Goal: Task Accomplishment & Management: Use online tool/utility

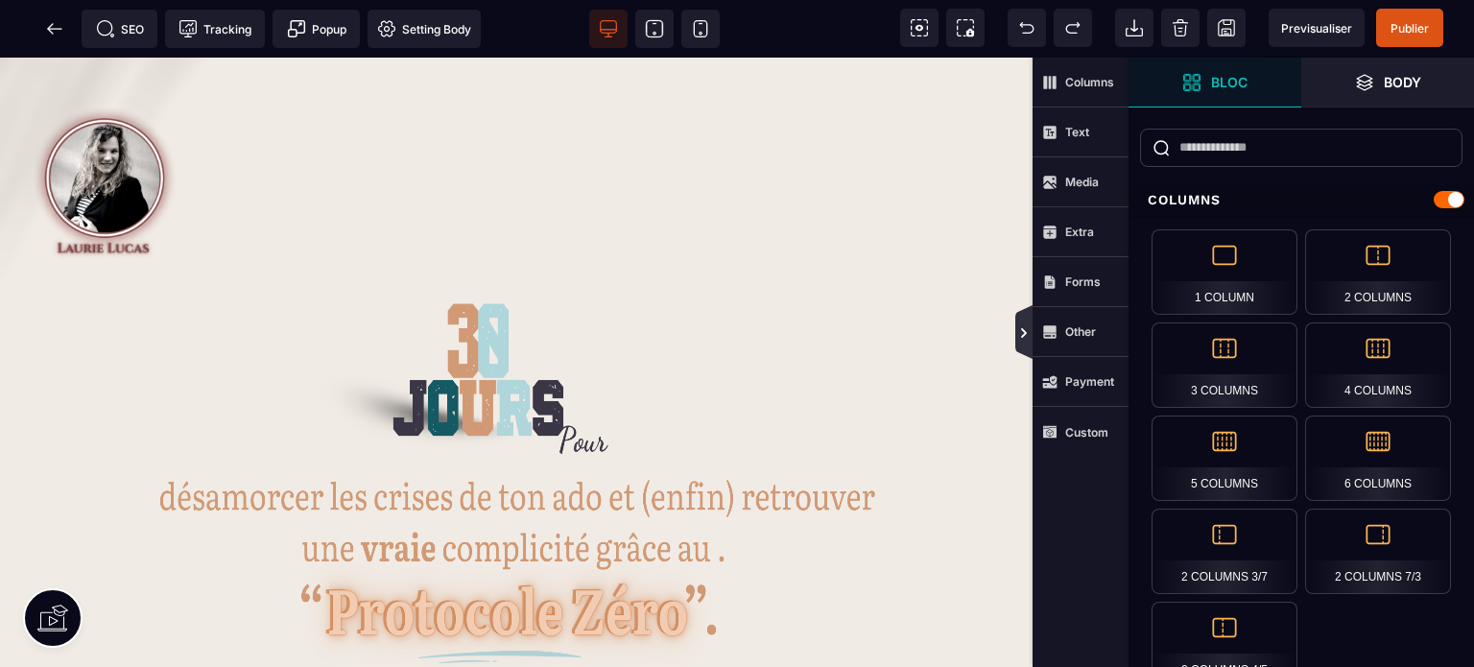
click at [1021, 346] on icon at bounding box center [1023, 332] width 17 height 54
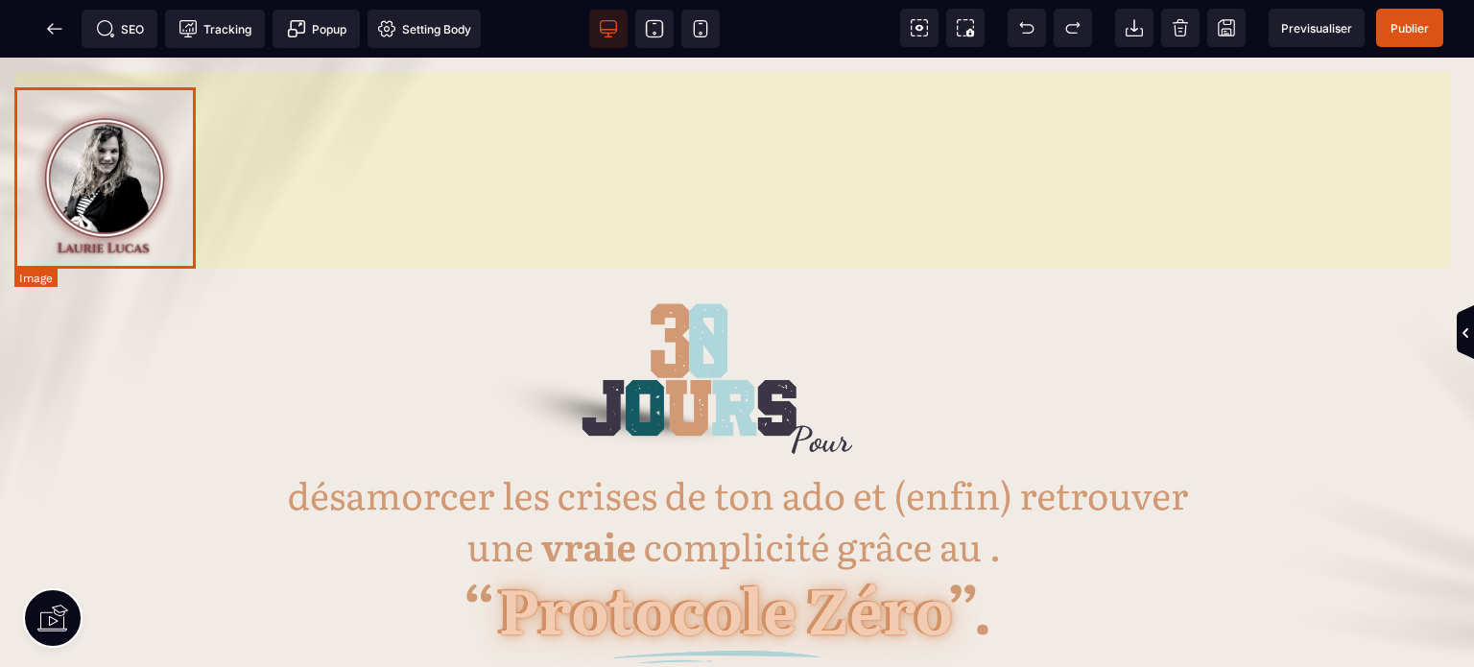
click at [72, 172] on img at bounding box center [104, 177] width 181 height 181
select select
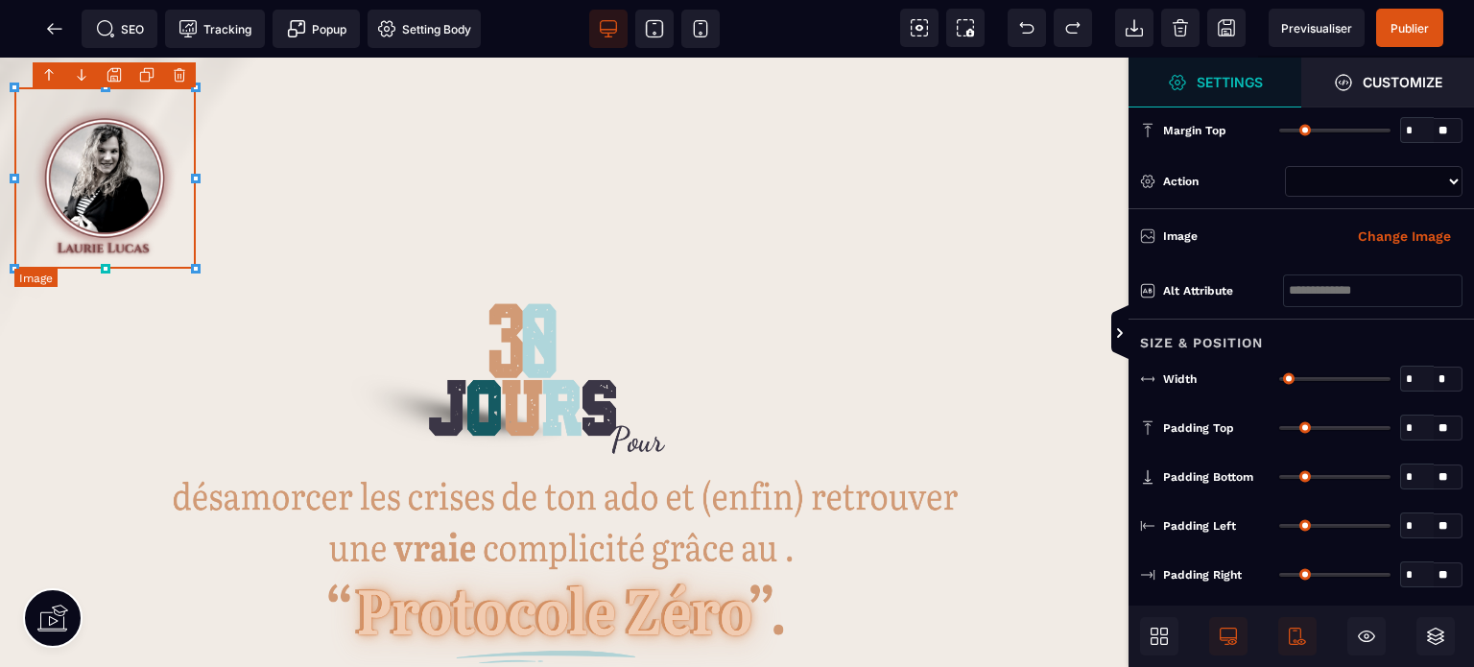
type input "**"
type input "****"
type input "*"
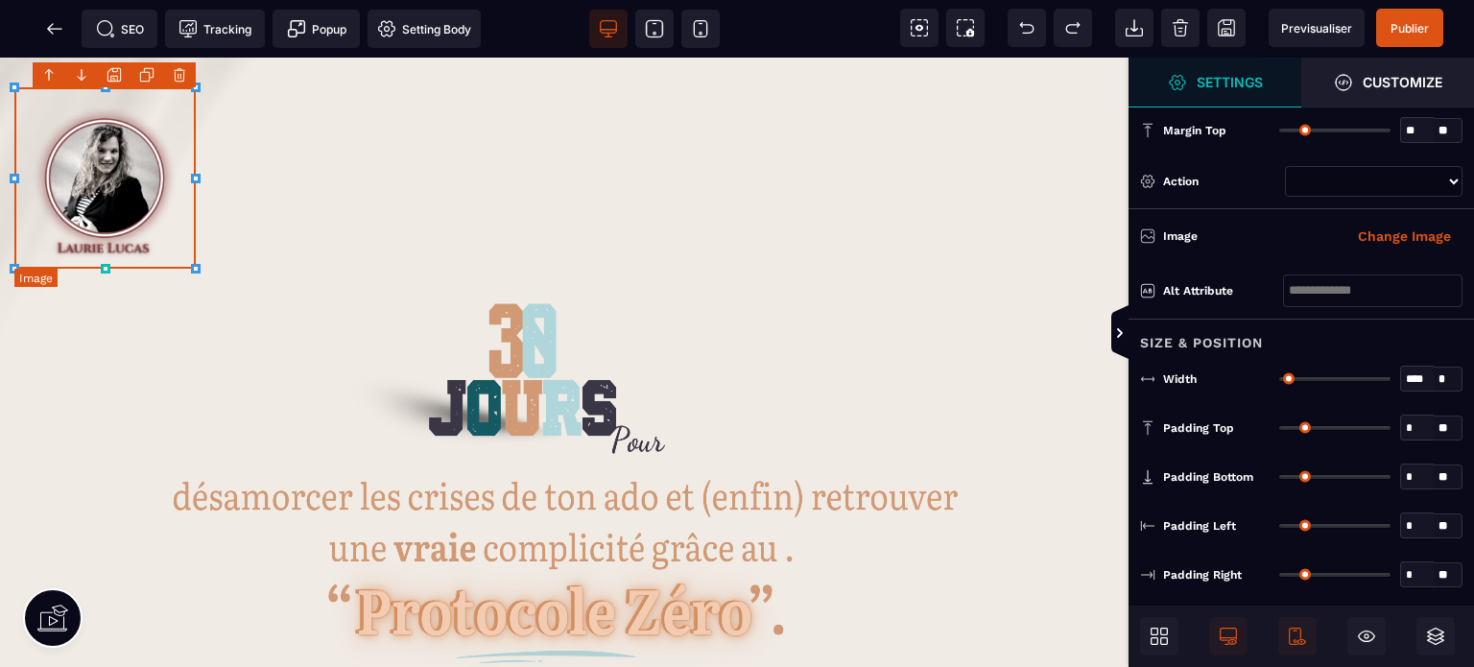
type input "*"
click at [1219, 315] on div "Alt attribute" at bounding box center [1300, 291] width 345 height 56
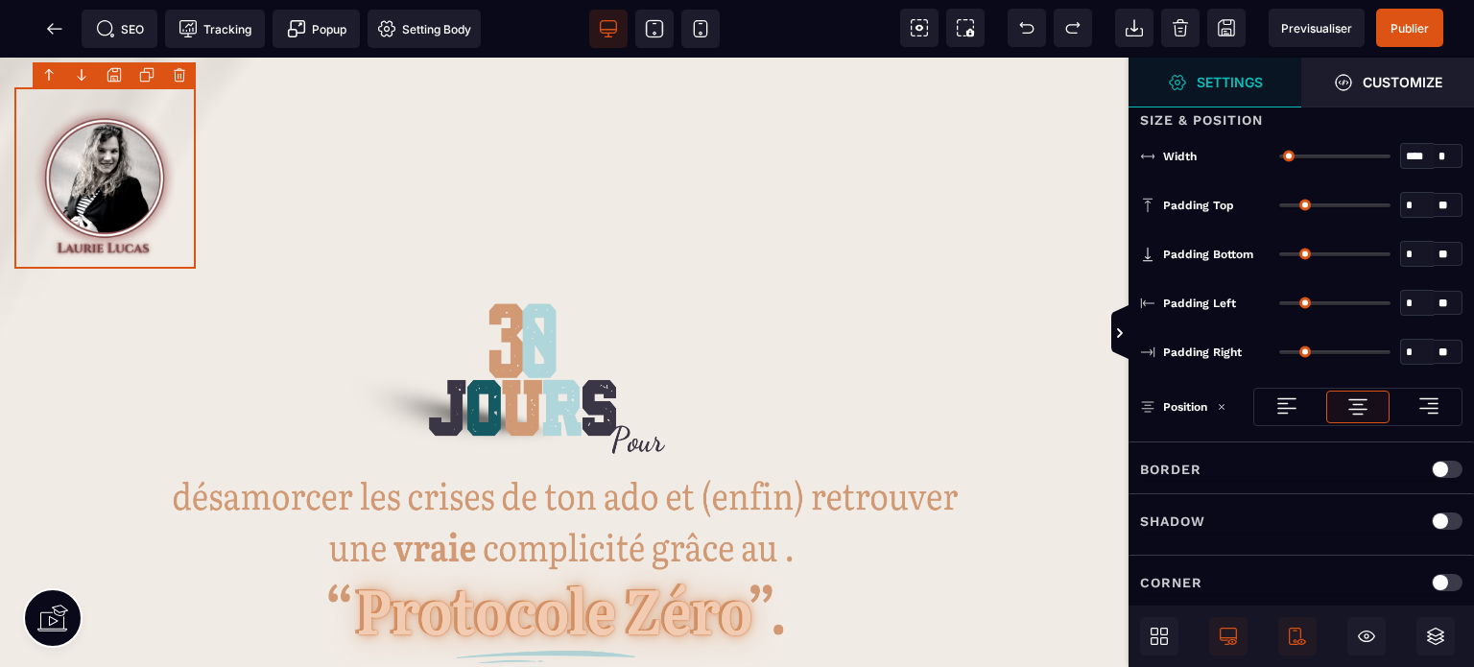
scroll to position [234, 0]
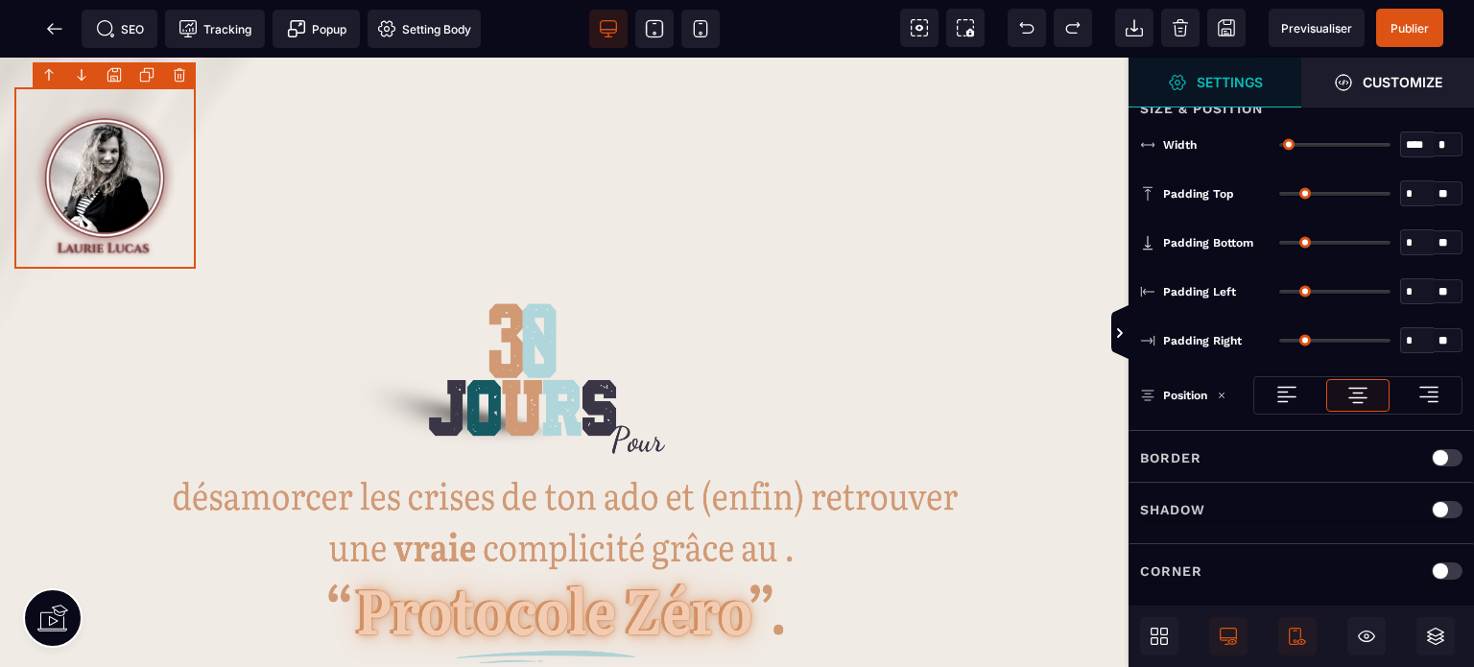
click at [1351, 384] on img at bounding box center [1357, 395] width 23 height 23
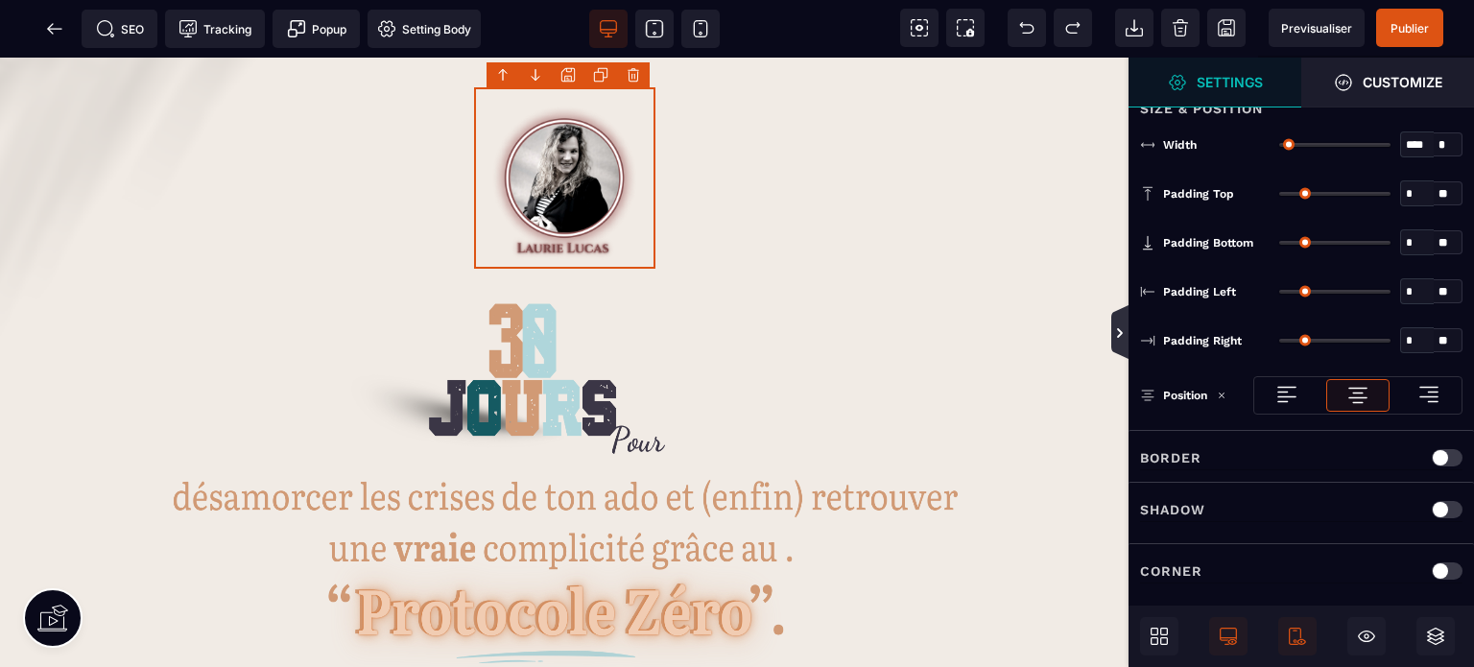
click at [1119, 331] on icon at bounding box center [1120, 333] width 6 height 10
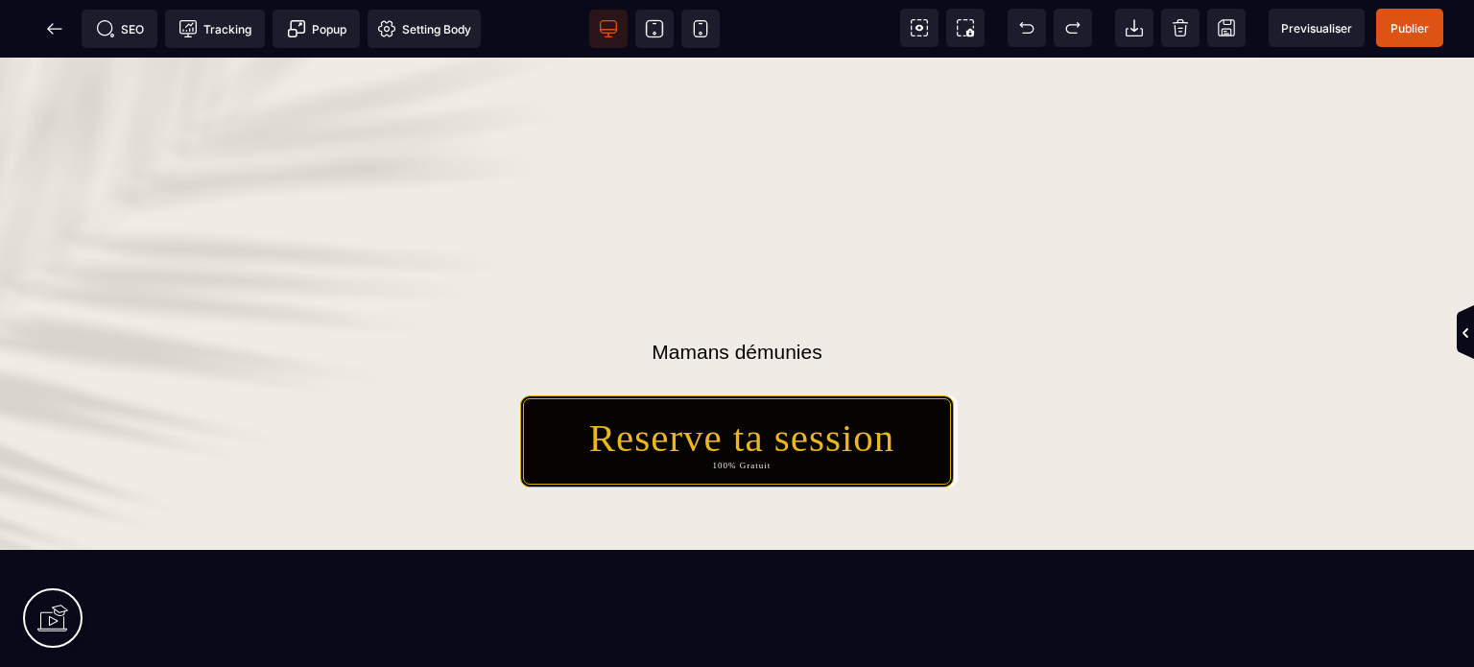
scroll to position [936, 0]
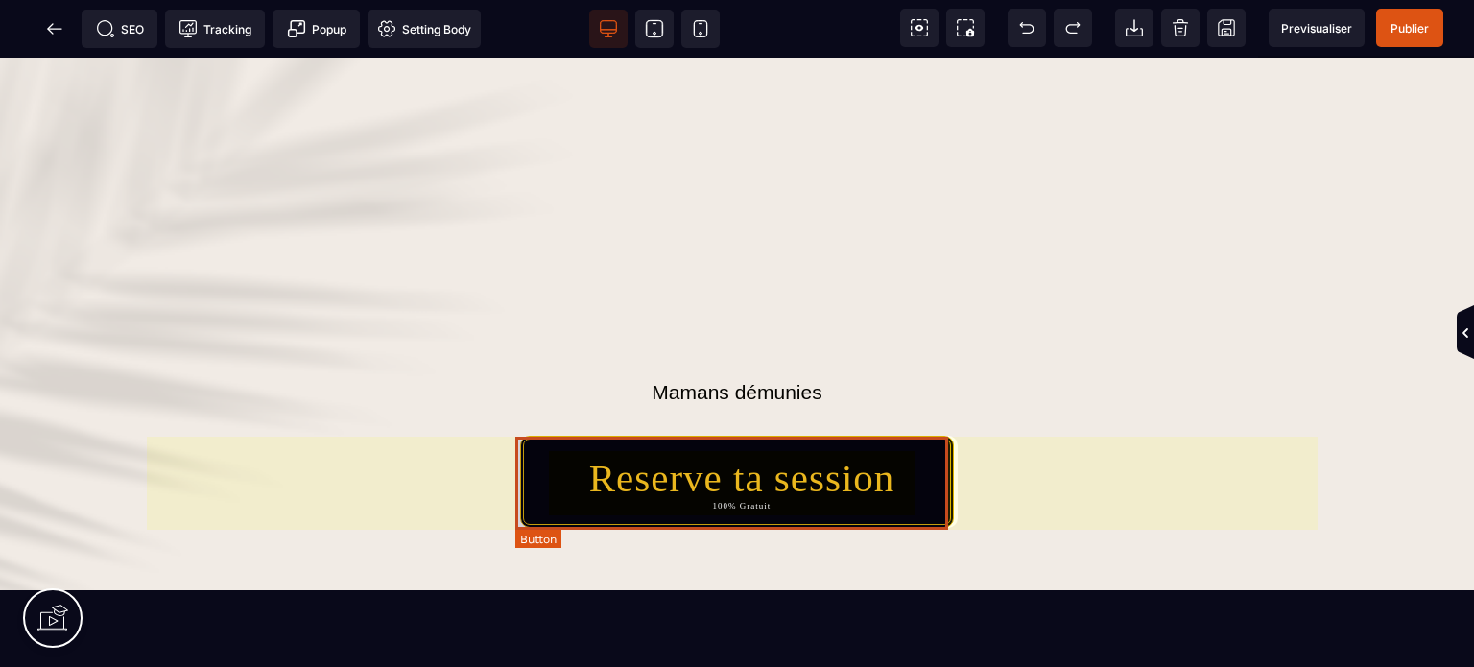
click at [700, 503] on div "Reserve ta session 100% Gratuit" at bounding box center [742, 483] width 306 height 56
select select "***"
select select
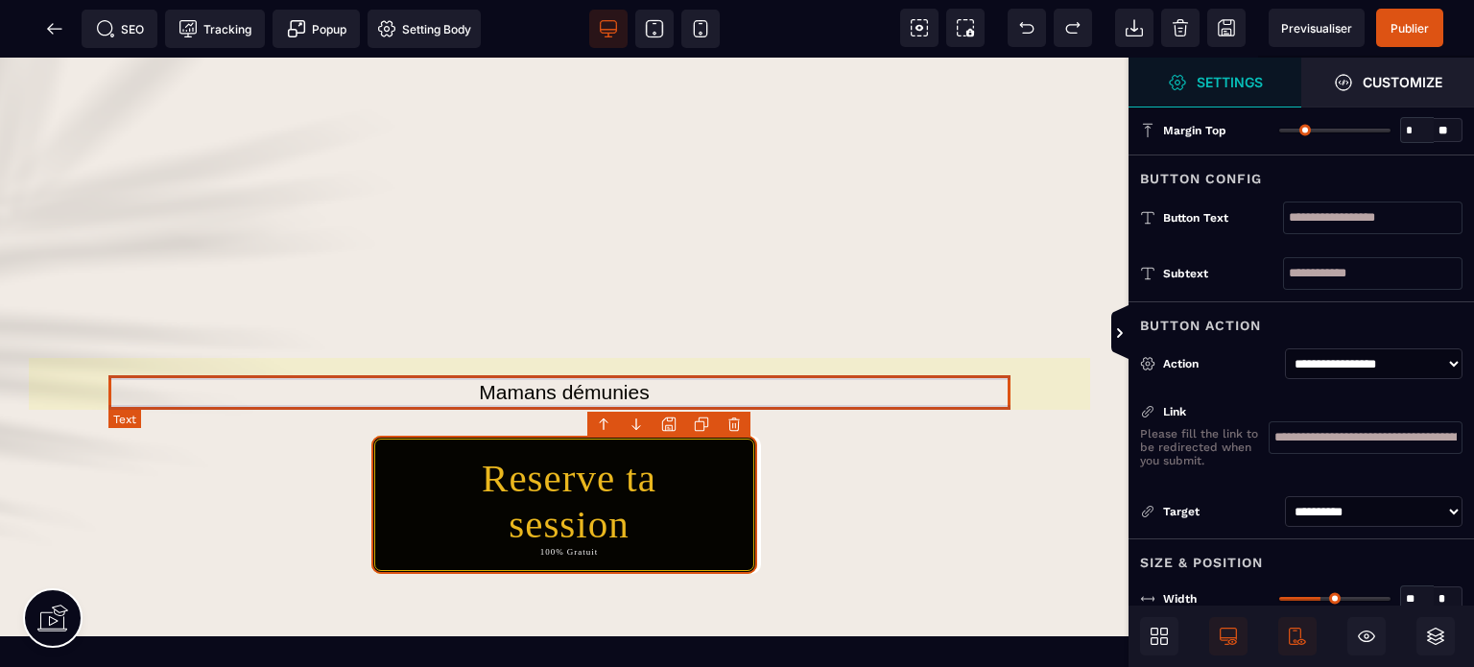
click at [934, 392] on text "Mamans démunies" at bounding box center [564, 392] width 911 height 33
select select "***"
select select
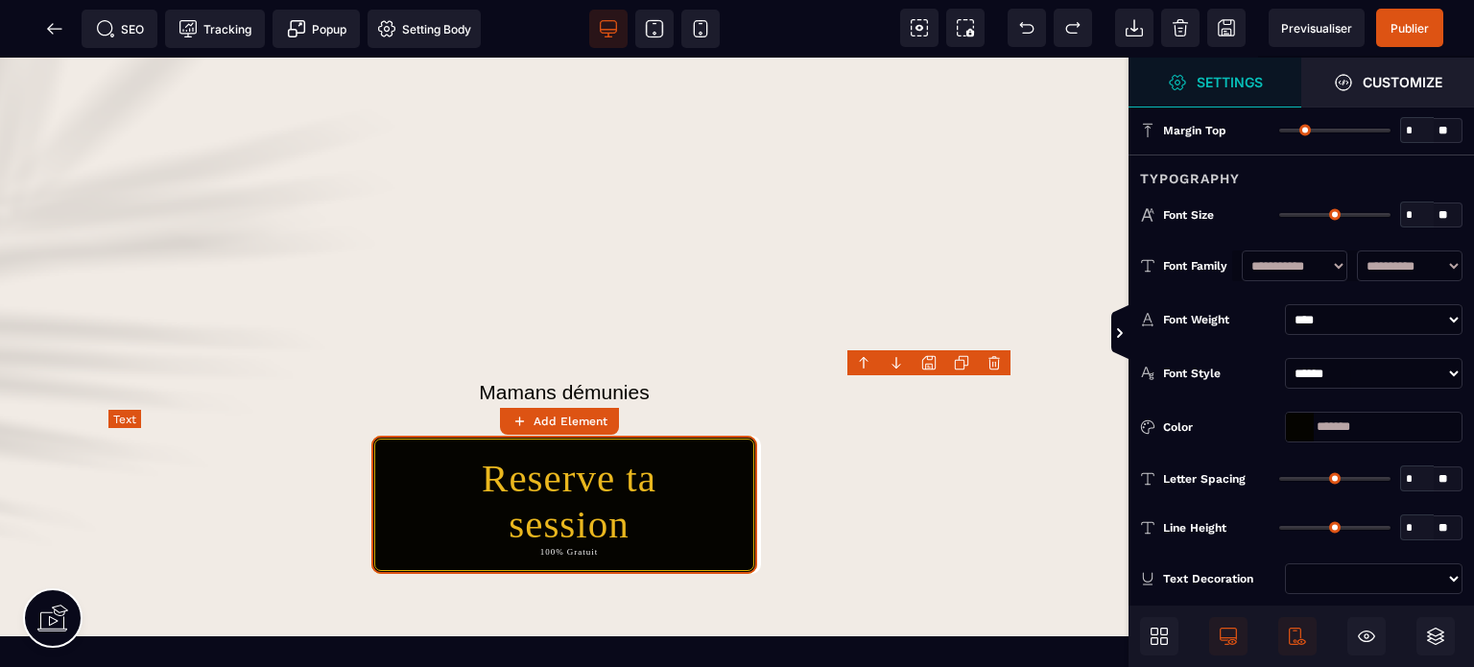
type input "**"
type input "*"
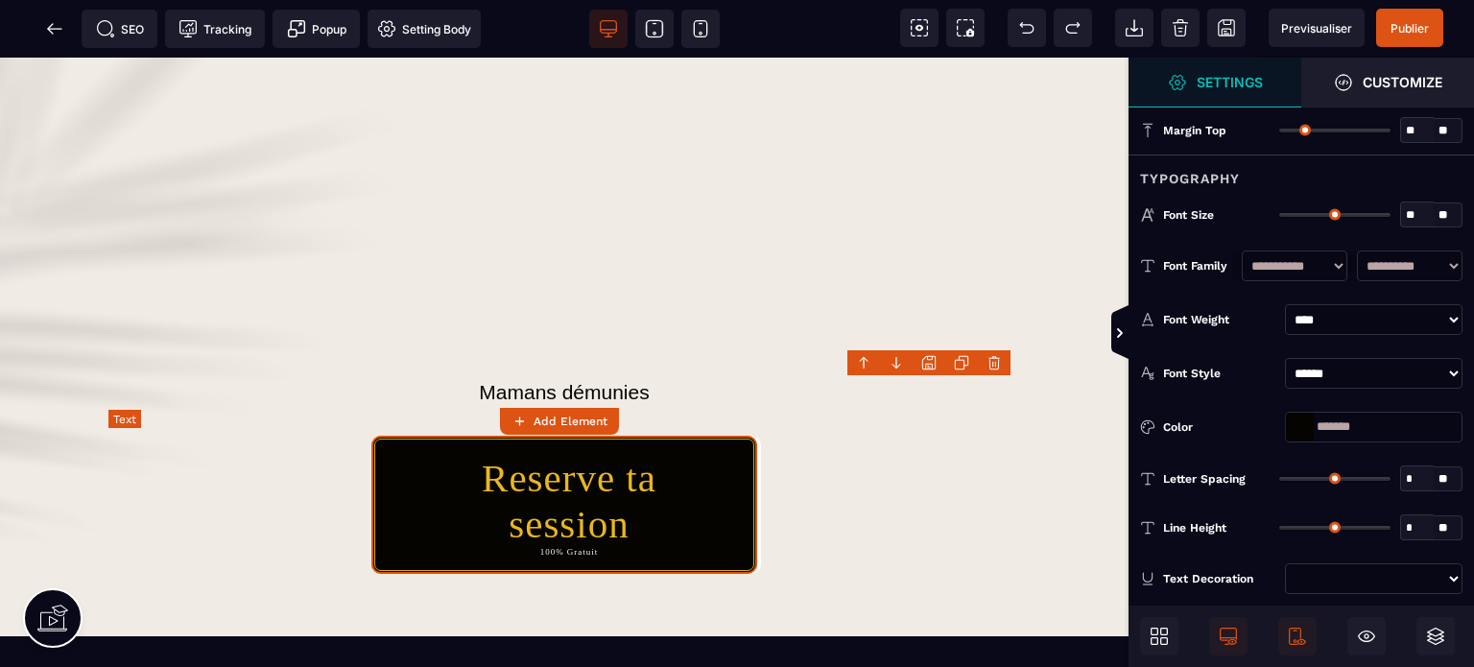
type input "**"
type input "****"
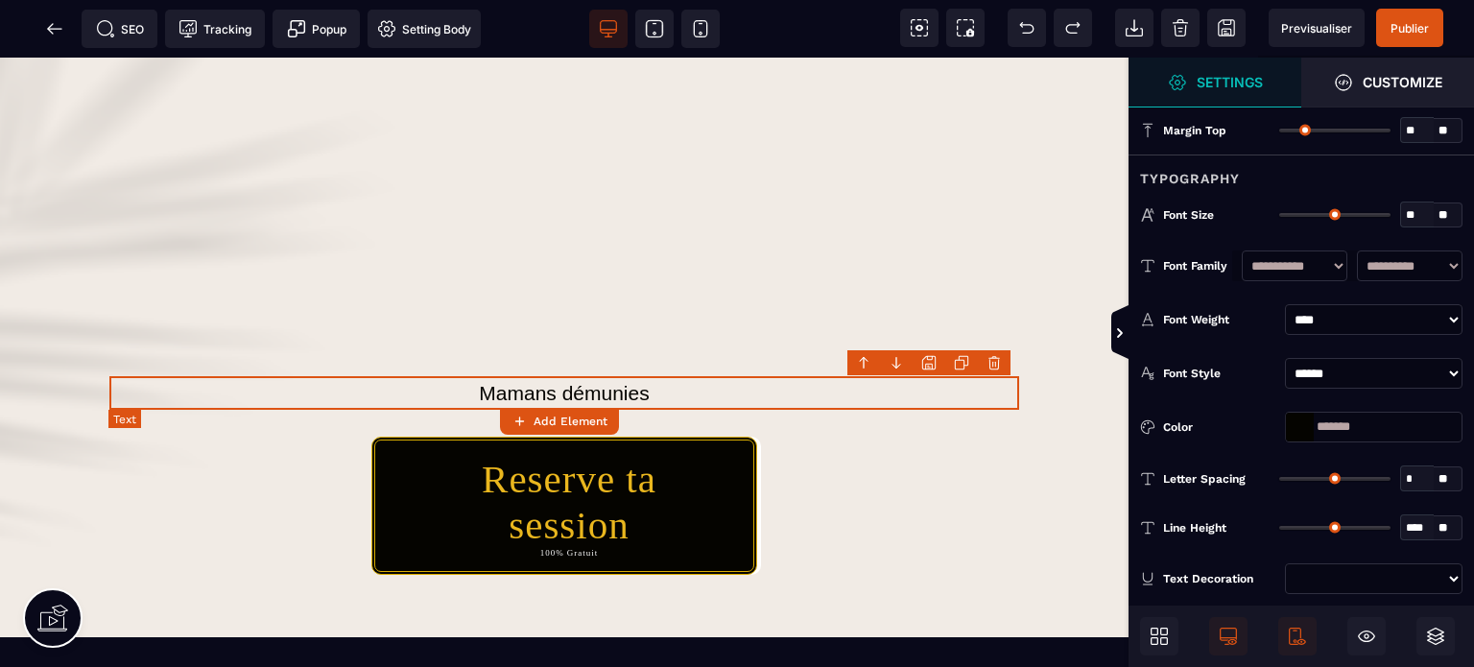
type input "*"
type input "**"
type input "*"
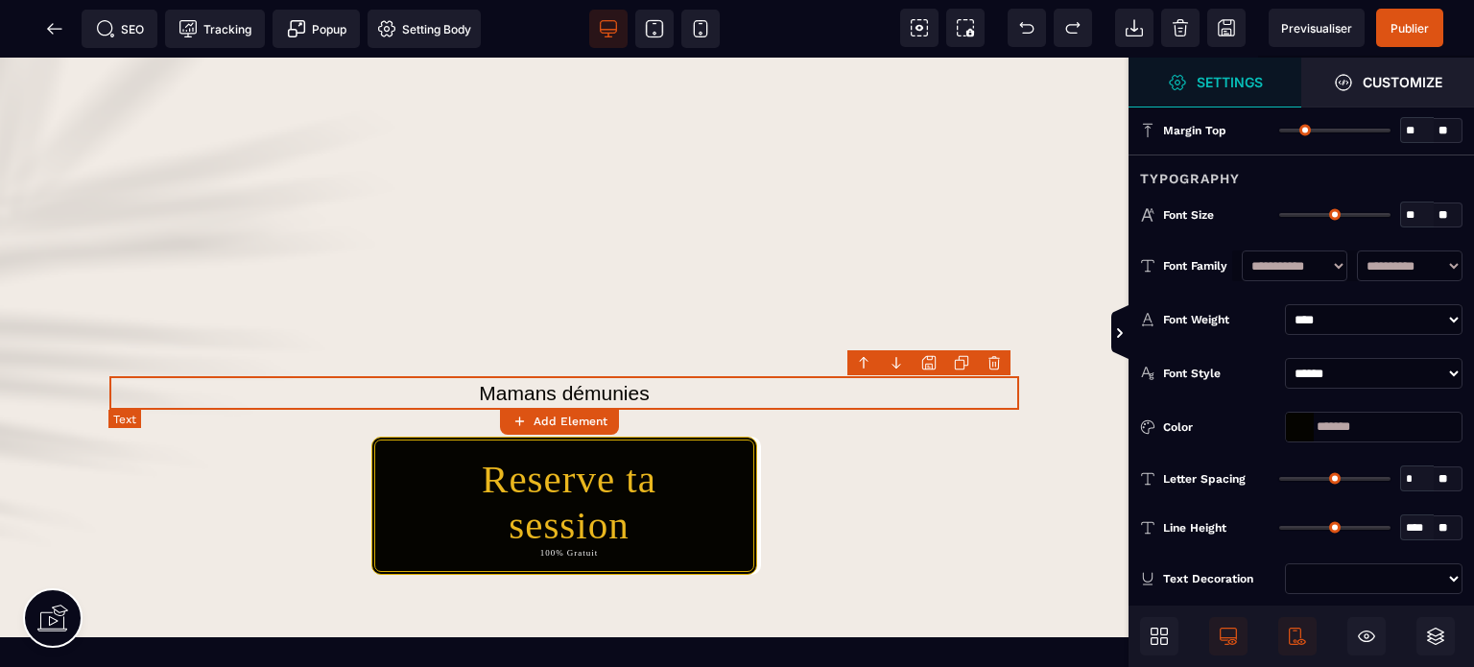
type input "*"
click at [658, 25] on icon at bounding box center [654, 28] width 19 height 19
type input "**"
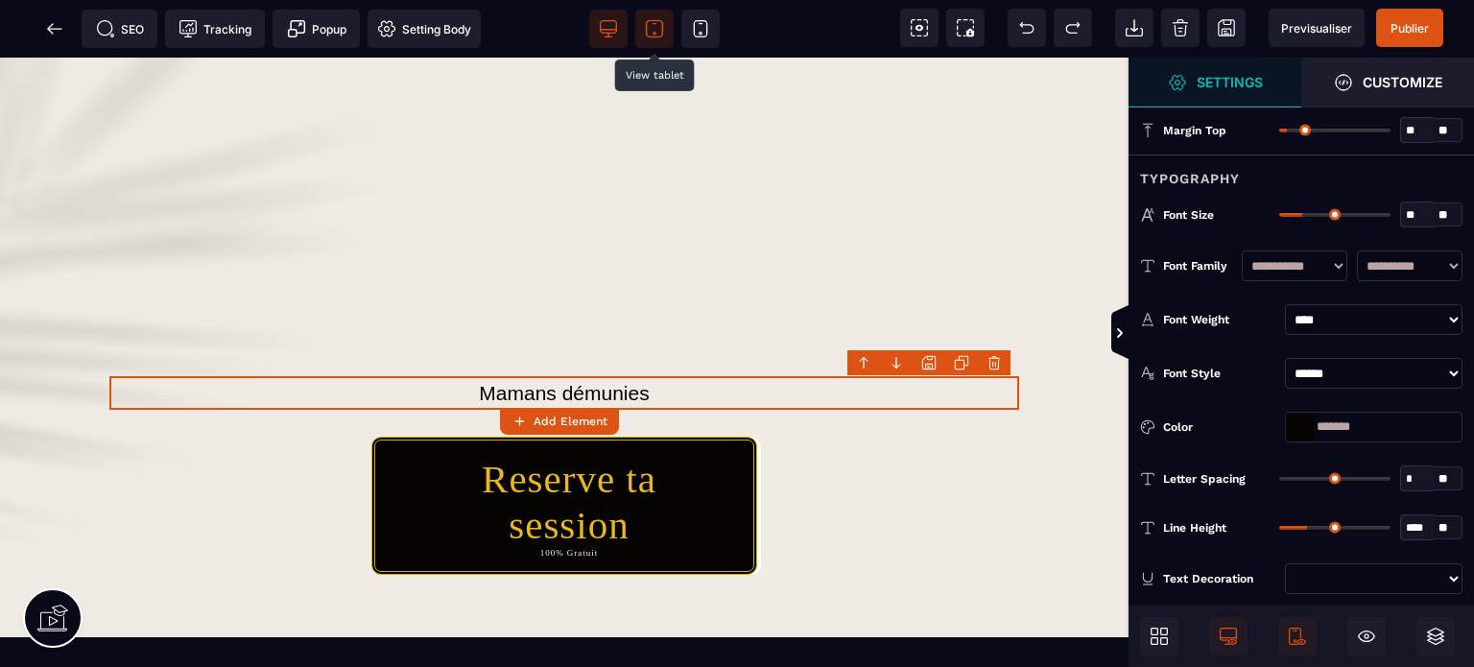
type input "**"
select select "***"
select select
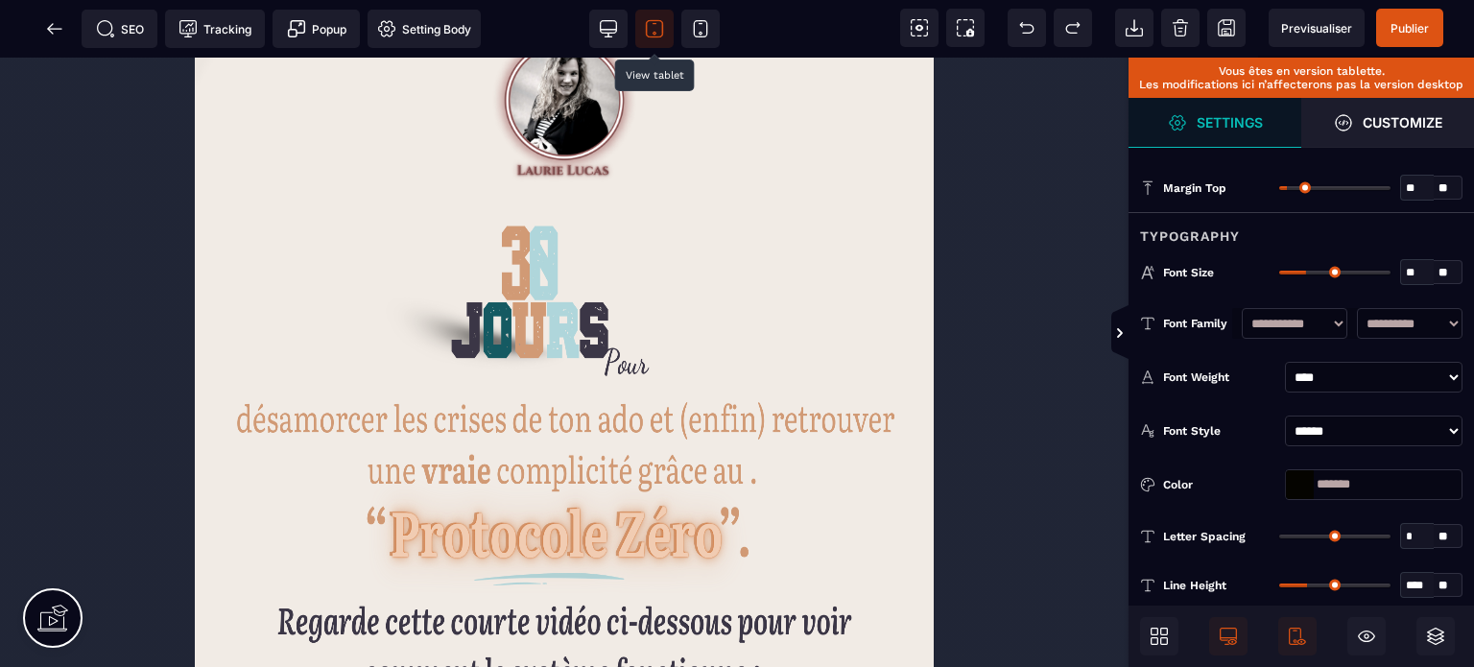
scroll to position [73, 0]
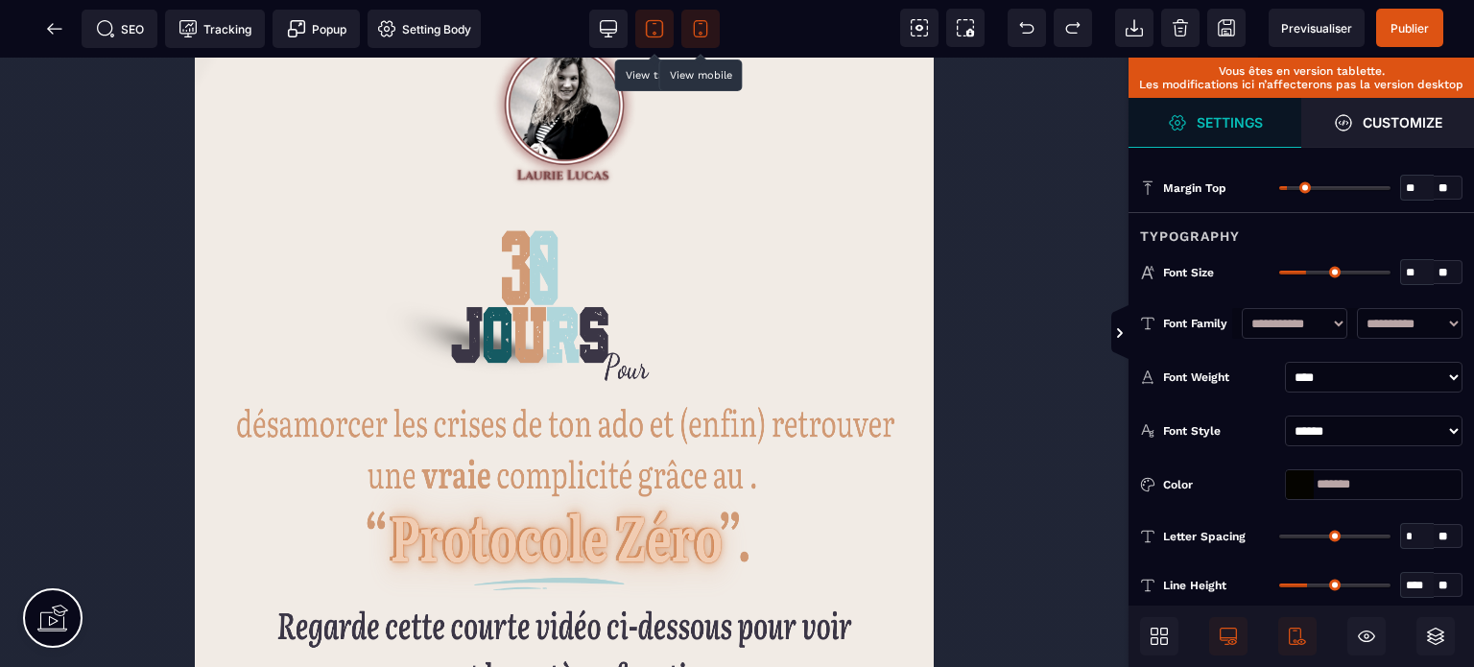
click at [699, 26] on icon at bounding box center [700, 28] width 19 height 19
type input "*"
type input "**"
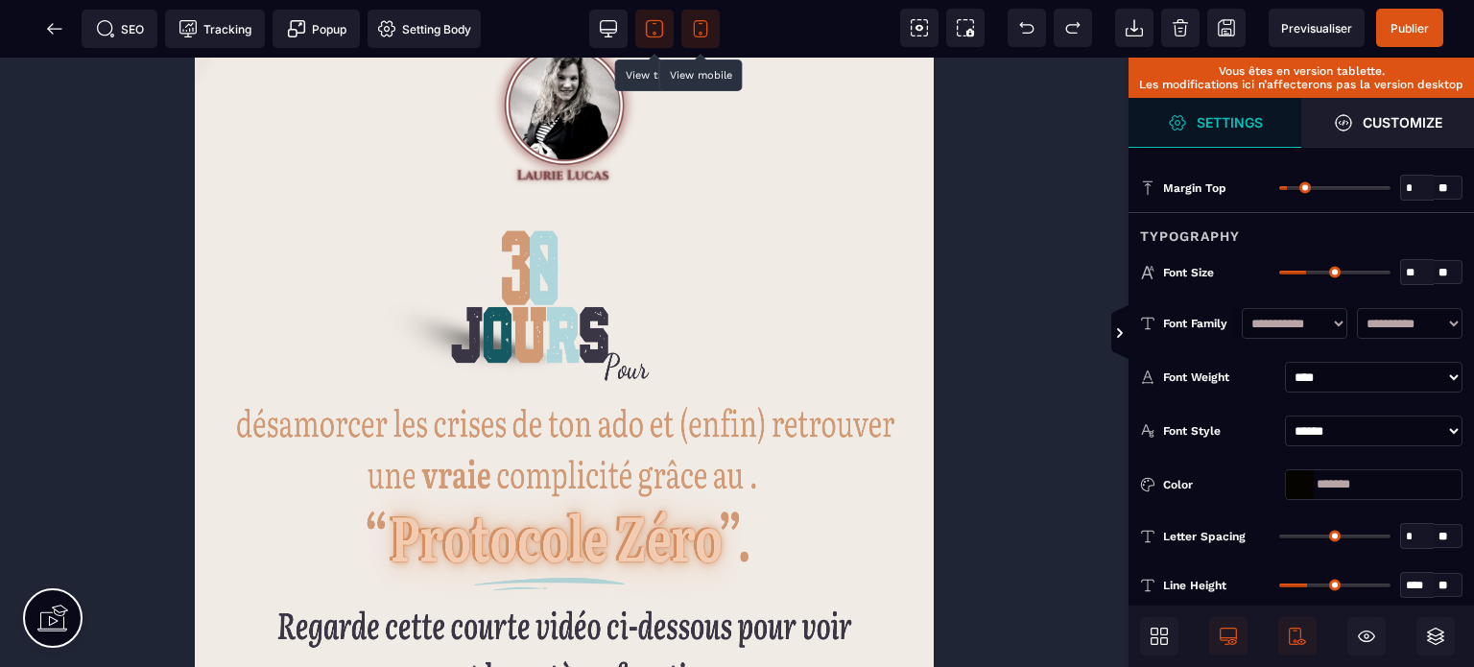
select select
type input "**"
select select "***"
select select
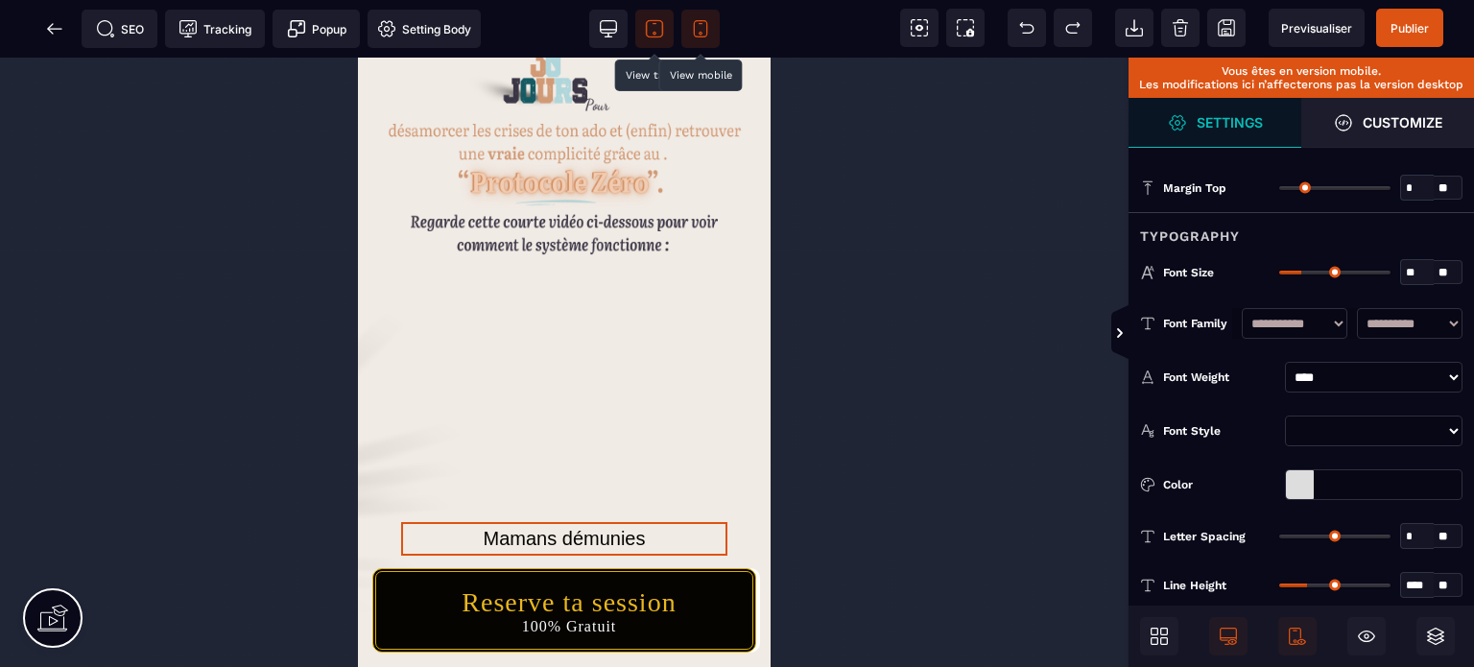
scroll to position [0, 0]
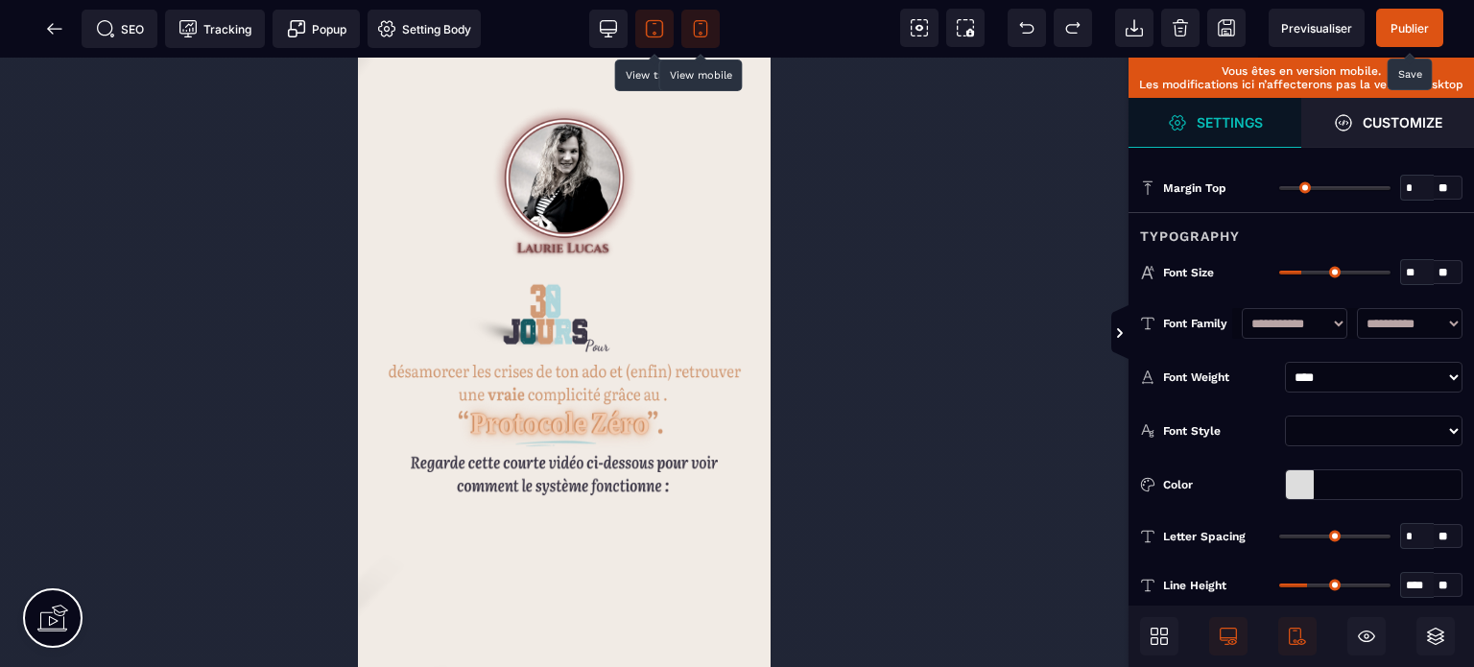
click at [1397, 31] on span "Publier" at bounding box center [1409, 28] width 38 height 14
click at [119, 26] on span "SEO" at bounding box center [120, 28] width 48 height 19
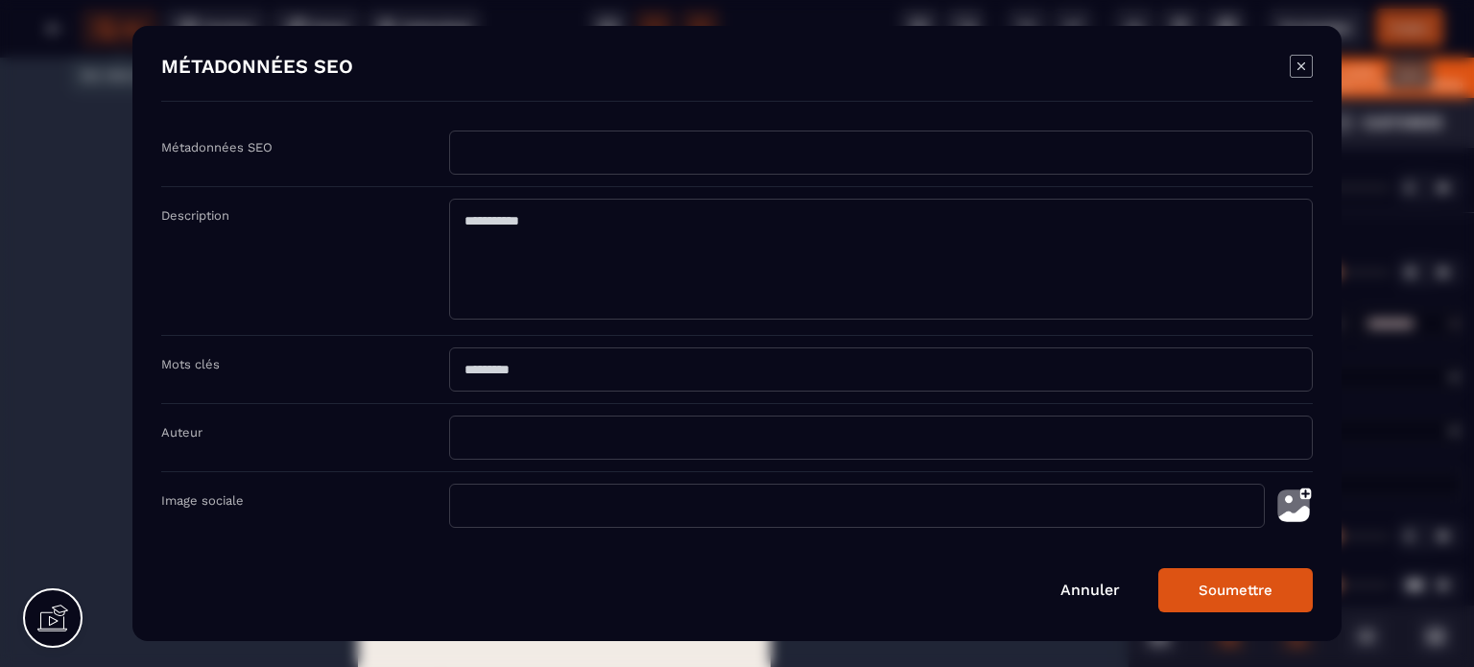
click at [487, 145] on input "Modal window" at bounding box center [881, 152] width 864 height 44
type input "**********"
click at [731, 268] on textarea "Modal window" at bounding box center [881, 259] width 864 height 121
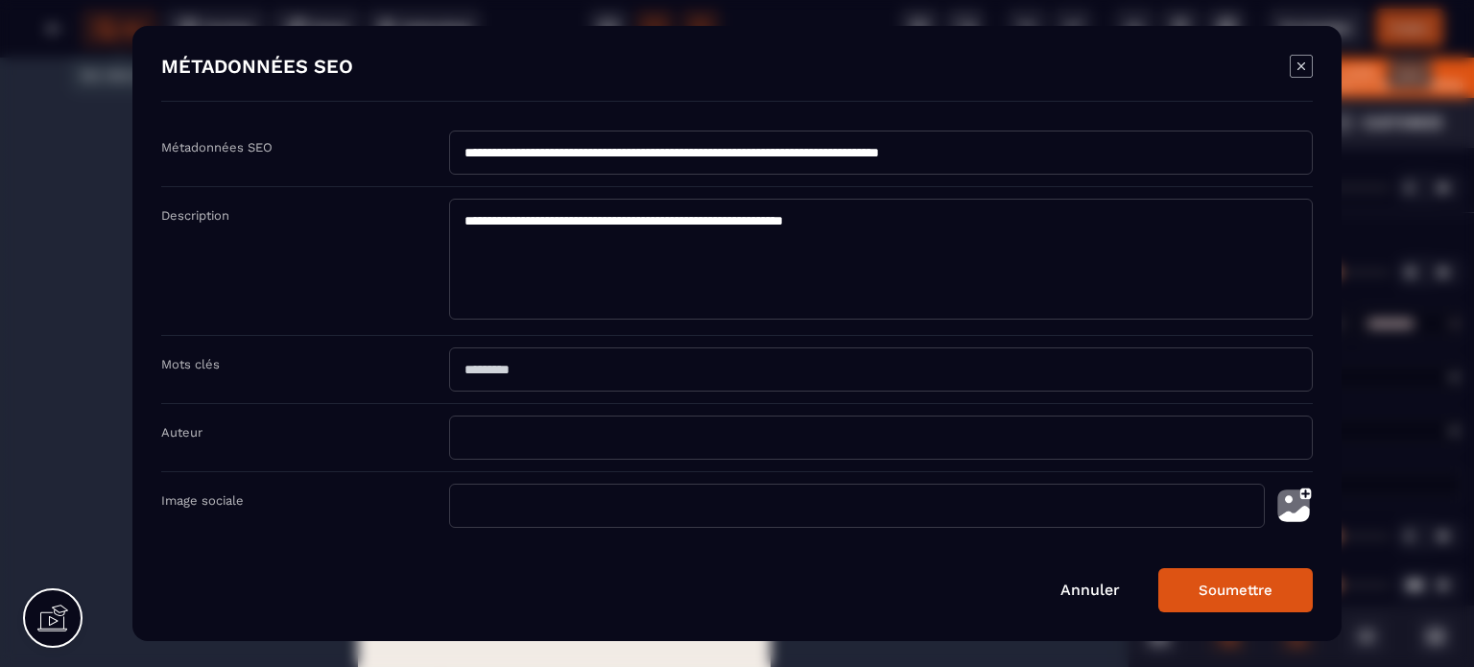
type textarea "**********"
click at [1197, 582] on button "Soumettre" at bounding box center [1235, 590] width 154 height 44
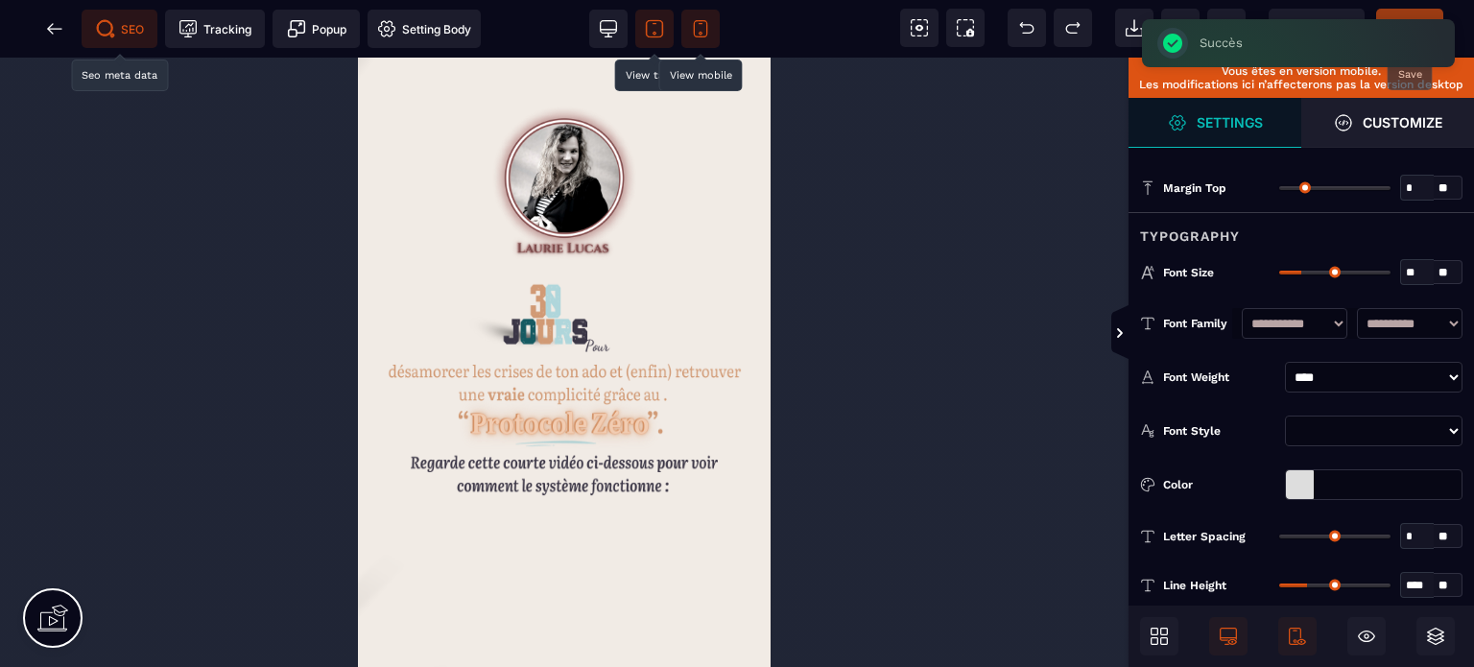
click at [1409, 16] on span "Publier" at bounding box center [1409, 28] width 67 height 38
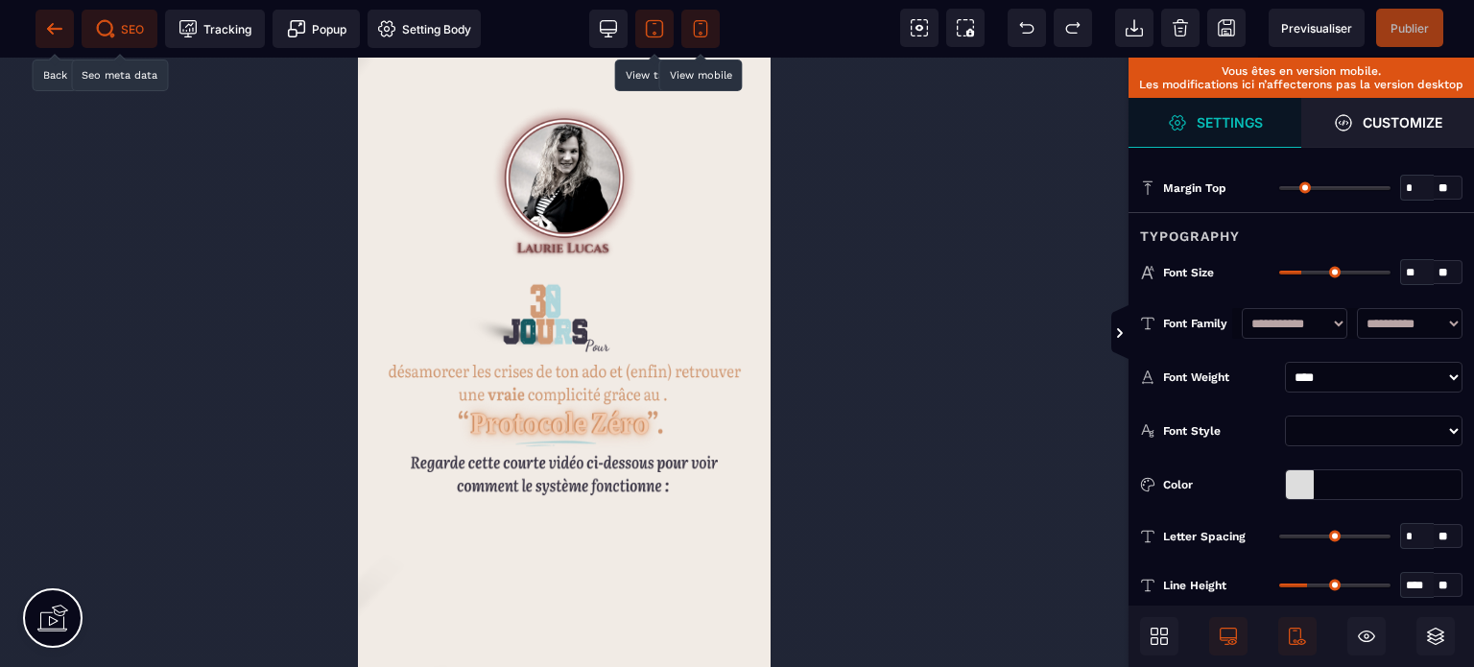
click at [46, 29] on icon at bounding box center [54, 28] width 19 height 19
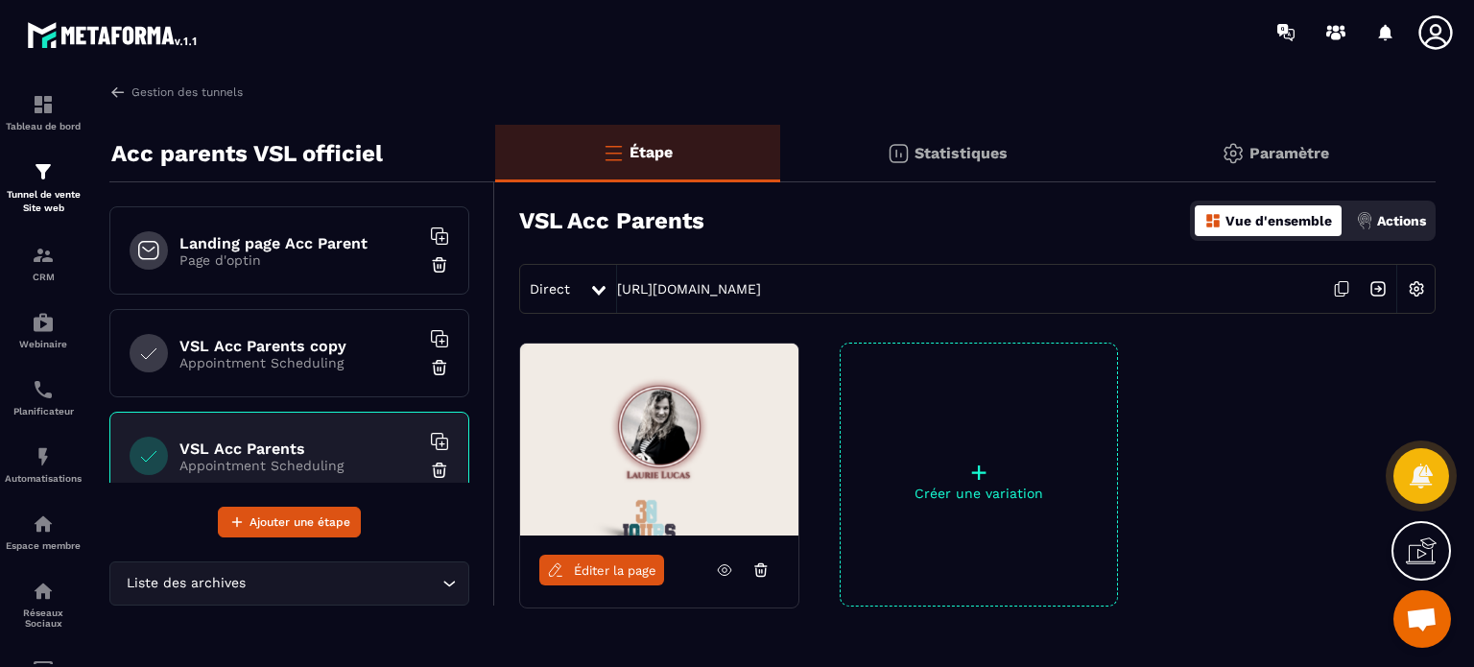
scroll to position [132, 0]
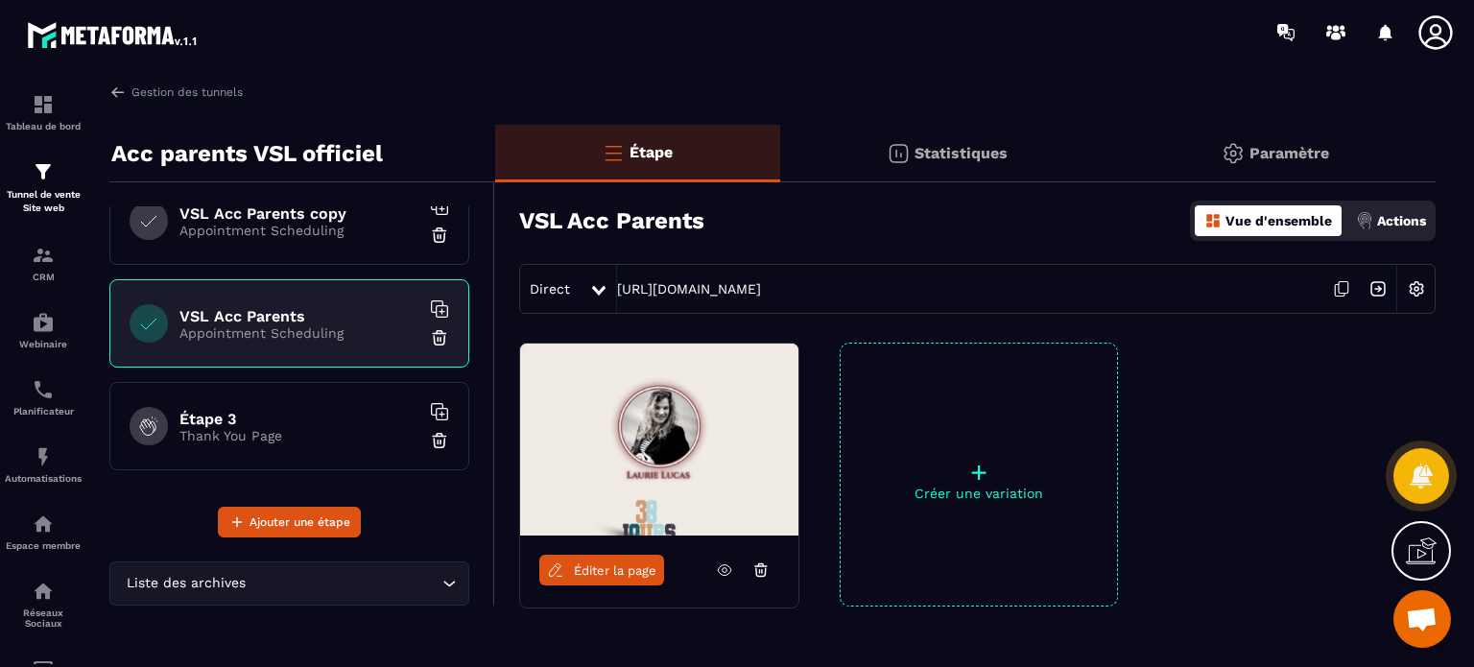
click at [344, 428] on p "Thank You Page" at bounding box center [299, 435] width 240 height 15
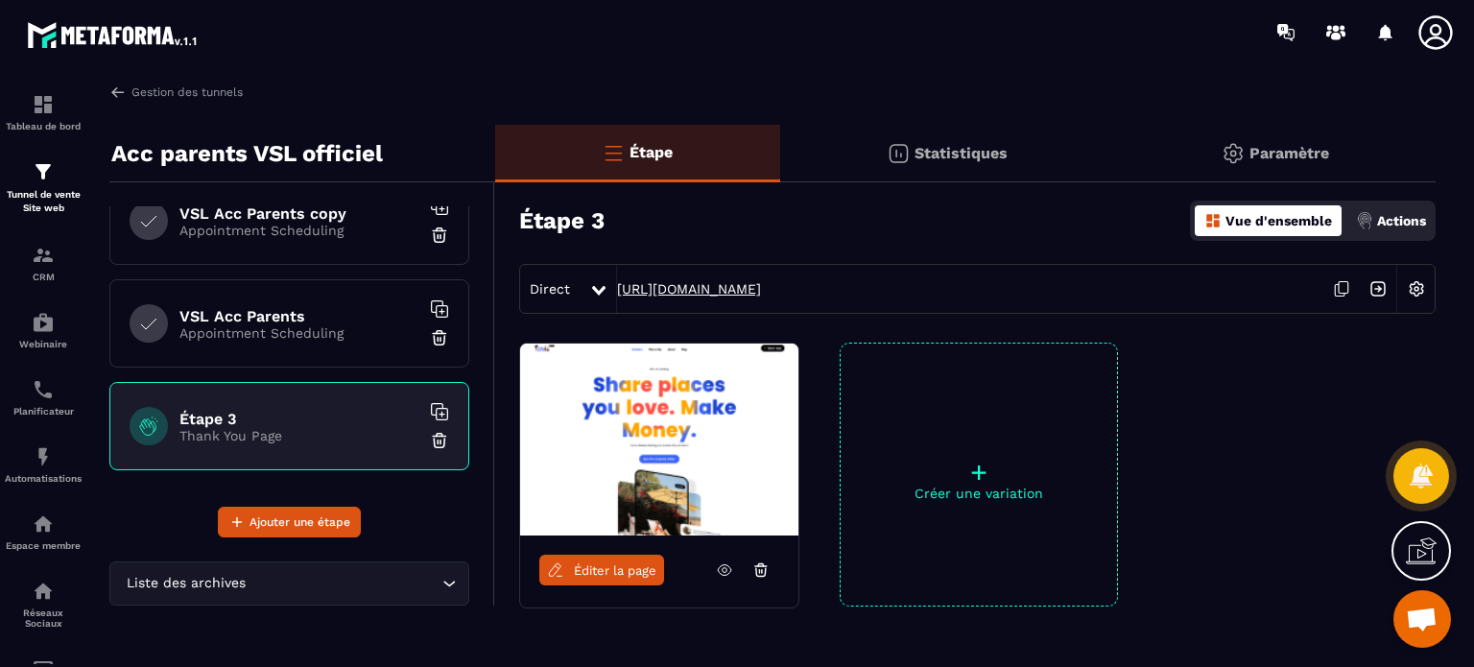
click at [726, 287] on link "[URL][DOMAIN_NAME]" at bounding box center [689, 288] width 144 height 15
click at [173, 95] on link "Gestion des tunnels" at bounding box center [175, 91] width 133 height 17
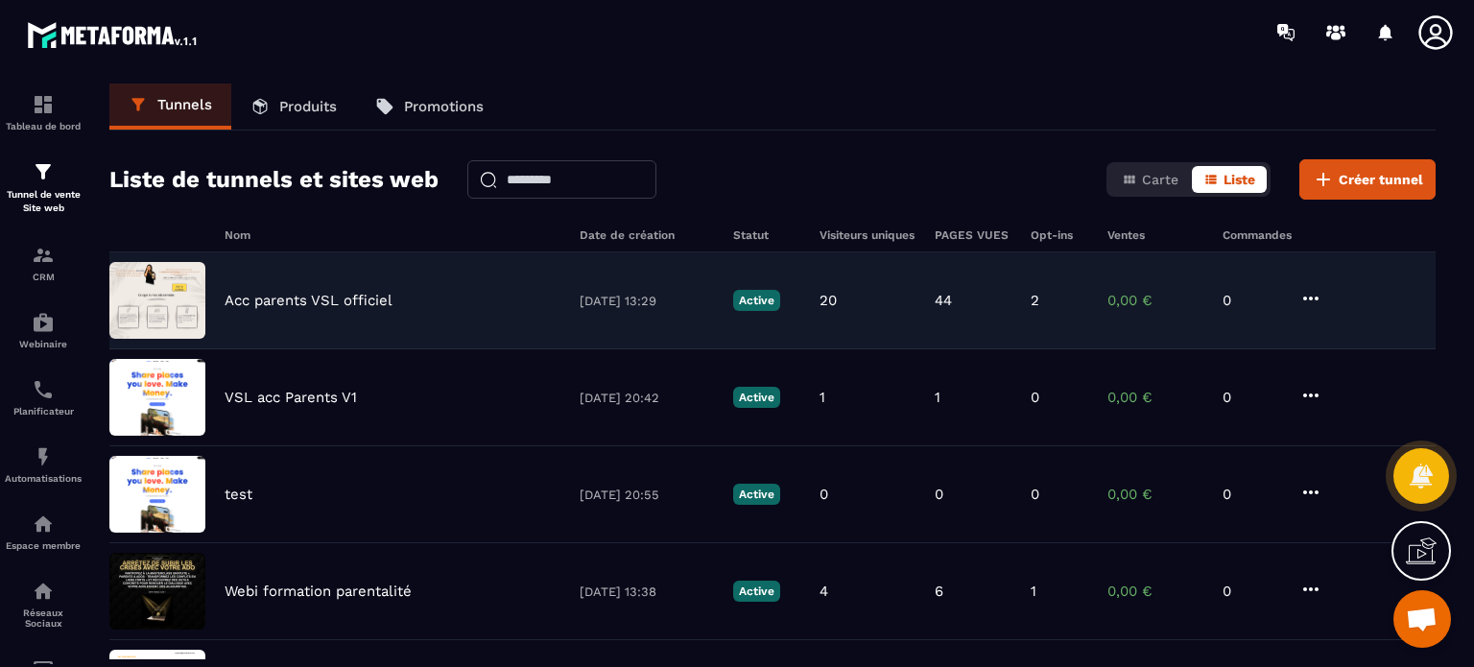
click at [289, 306] on p "Acc parents VSL officiel" at bounding box center [309, 300] width 168 height 17
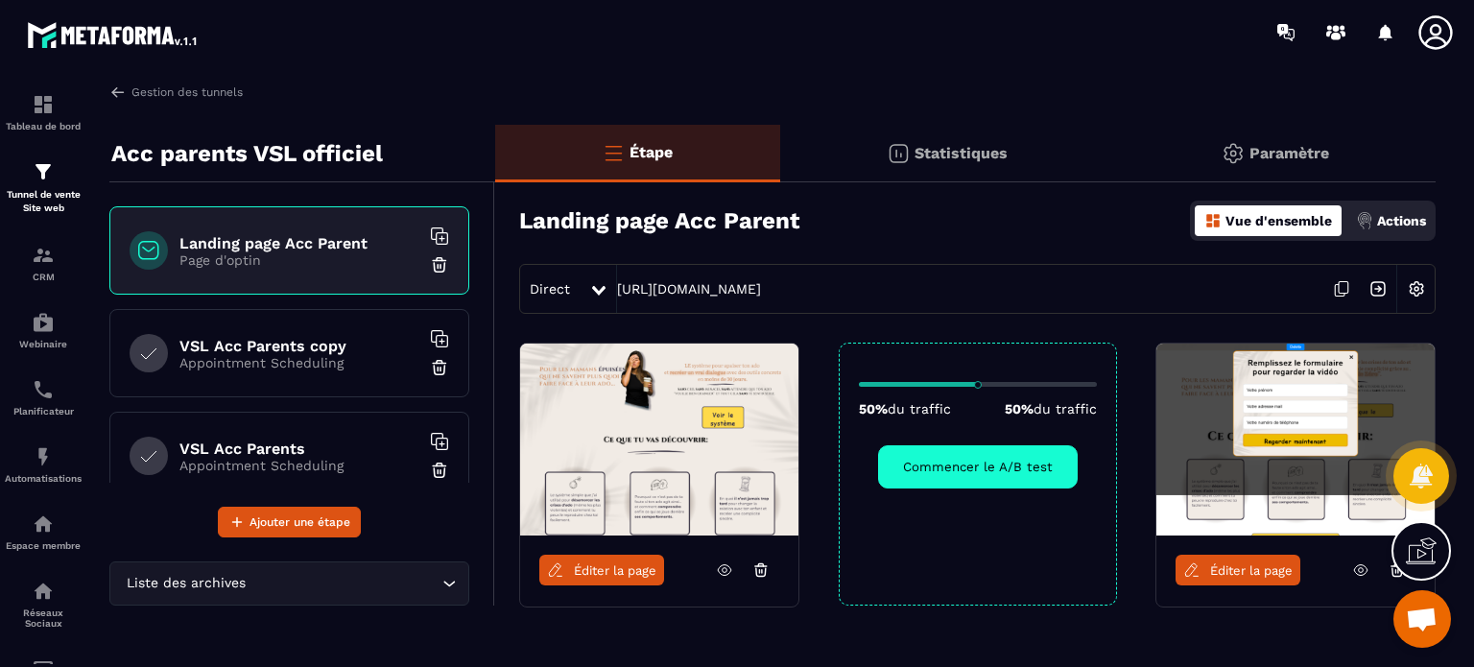
click at [365, 281] on div "Landing page Acc Parent Page d'optin" at bounding box center [289, 250] width 360 height 88
click at [675, 295] on link "[URL][DOMAIN_NAME]" at bounding box center [689, 288] width 144 height 15
click at [53, 468] on img at bounding box center [43, 456] width 23 height 23
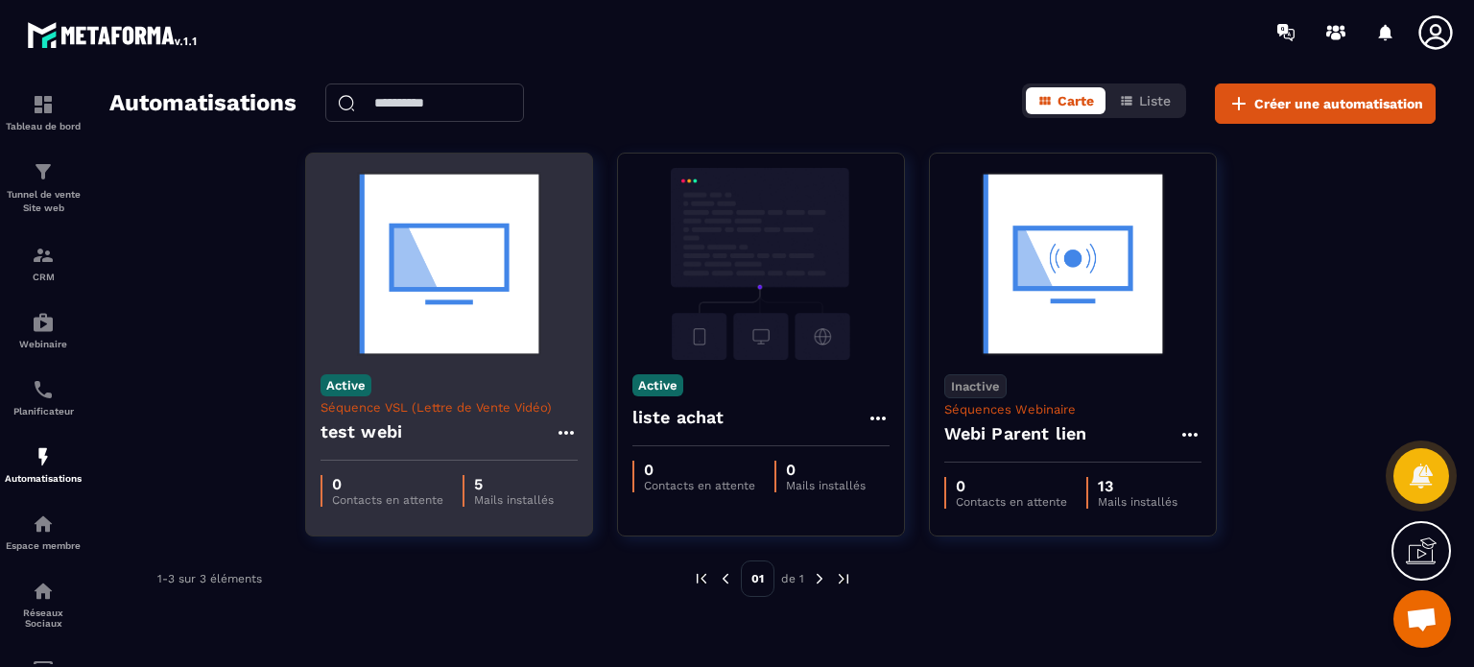
click at [474, 318] on img at bounding box center [448, 264] width 257 height 192
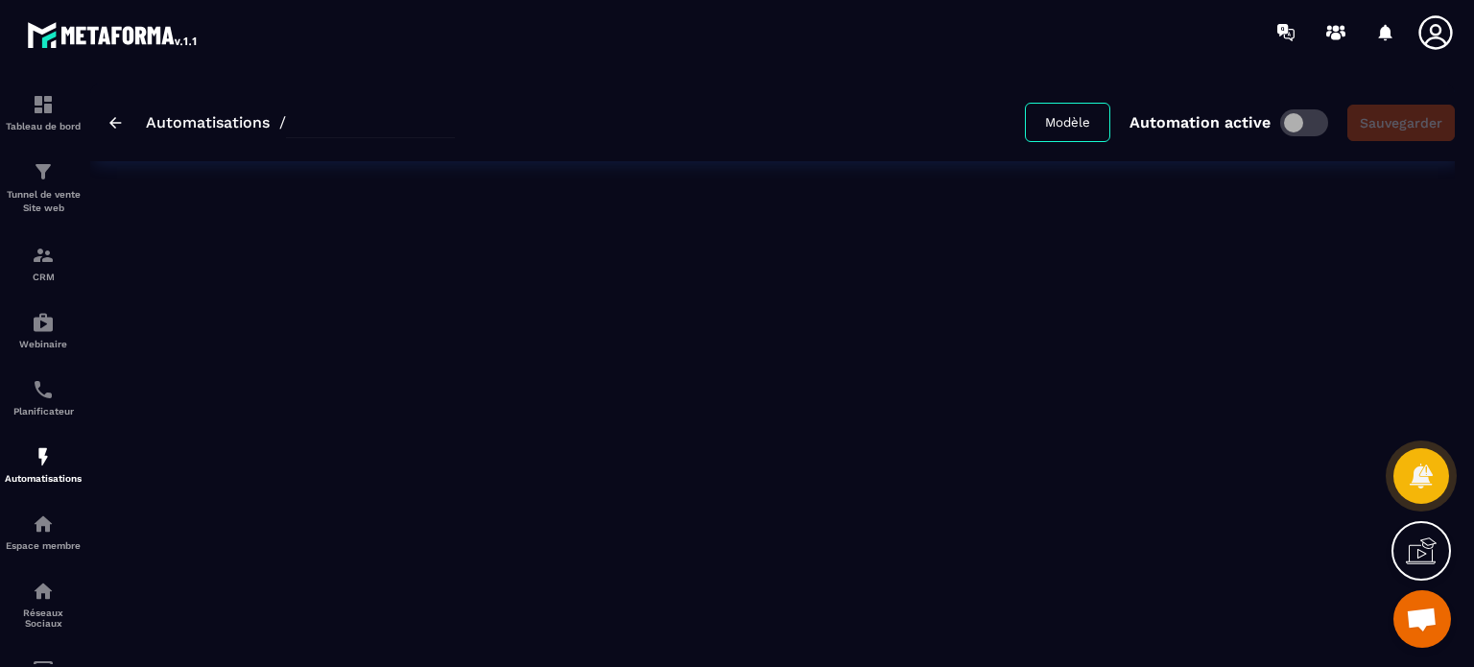
type input "*********"
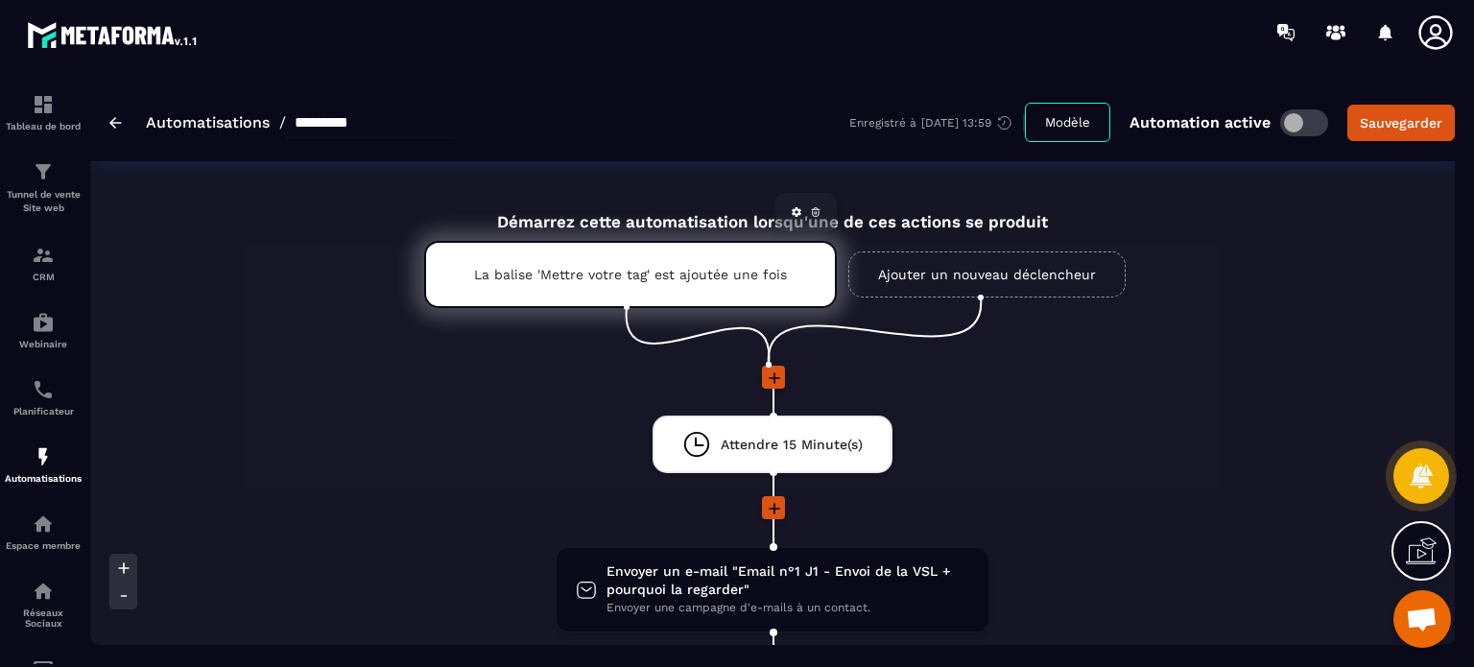
click at [557, 287] on div "La balise 'Mettre votre tag' est ajoutée une fois" at bounding box center [630, 274] width 413 height 67
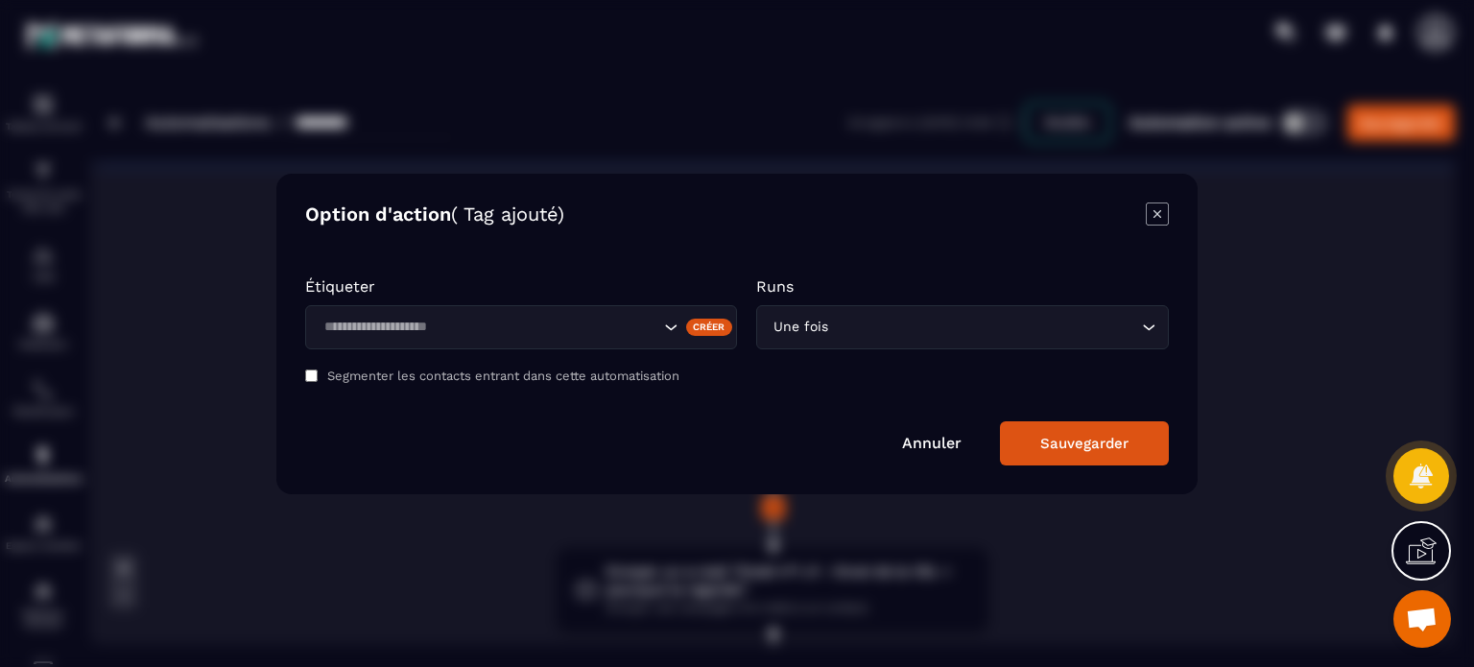
click at [550, 320] on input "Search for option" at bounding box center [489, 327] width 342 height 21
click at [1164, 217] on icon "Modal window" at bounding box center [1157, 213] width 23 height 23
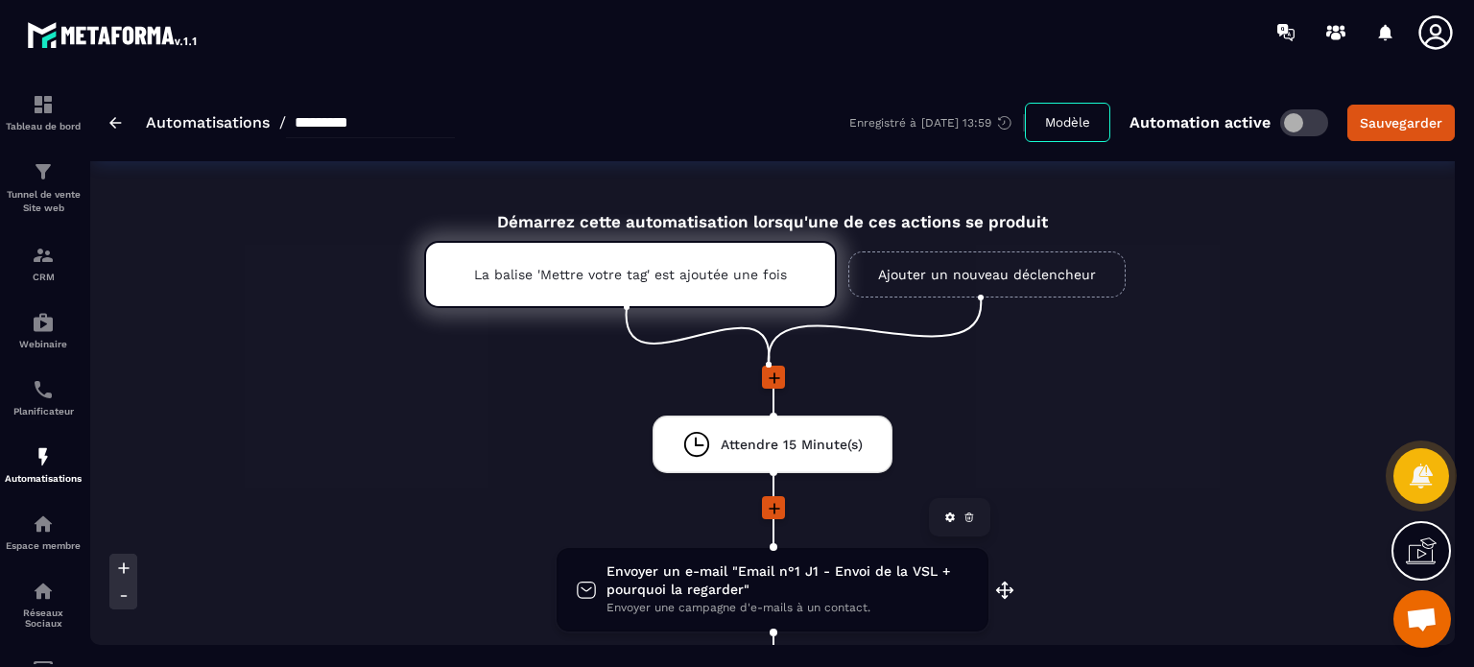
click at [753, 602] on span "Envoyer une campagne d'e-mails à un contact." at bounding box center [787, 608] width 363 height 18
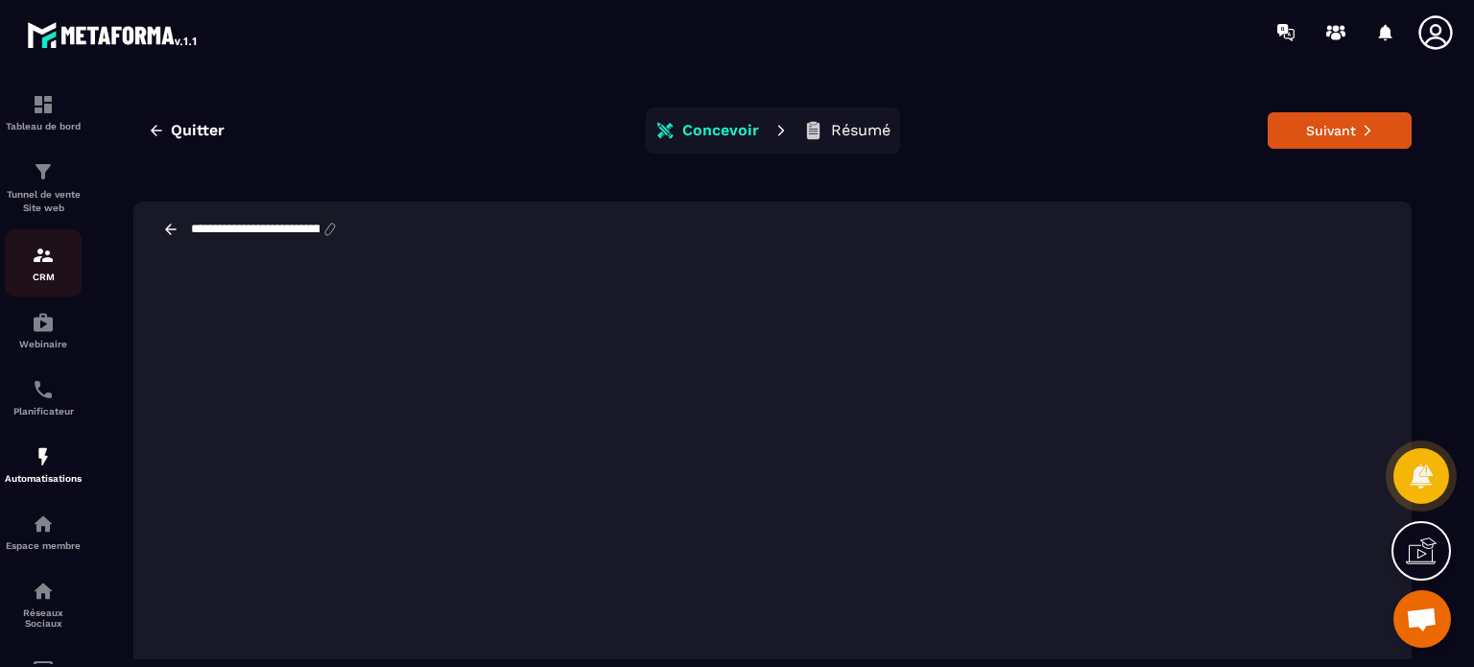
click at [33, 268] on div "CRM" at bounding box center [43, 263] width 77 height 38
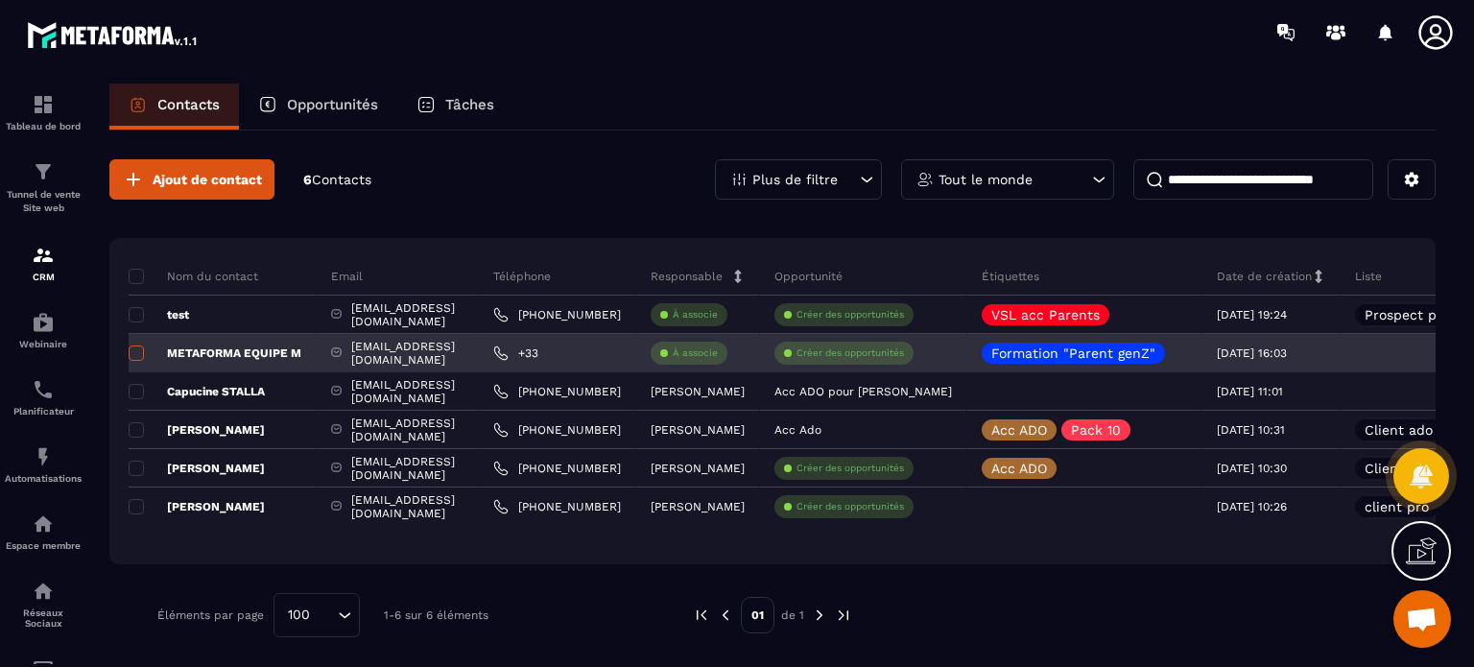
click at [138, 349] on span at bounding box center [136, 352] width 15 height 15
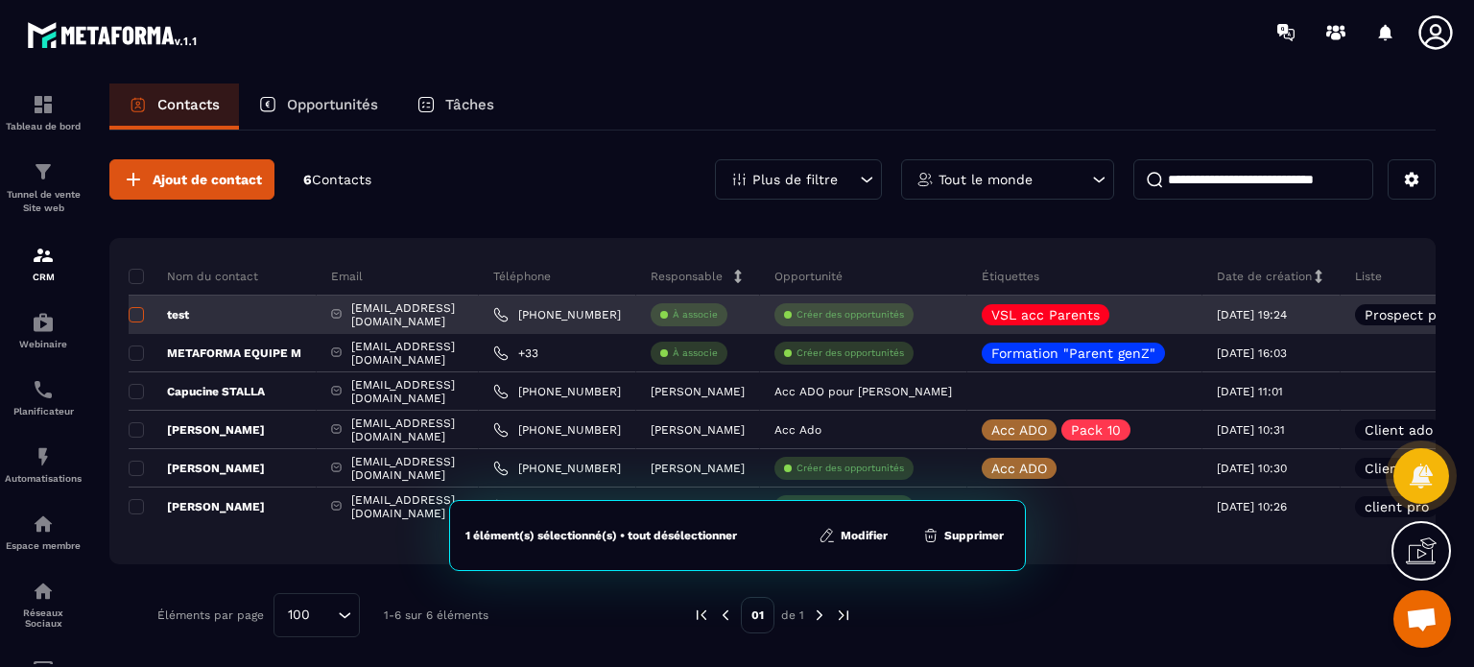
click at [130, 310] on span at bounding box center [136, 314] width 15 height 15
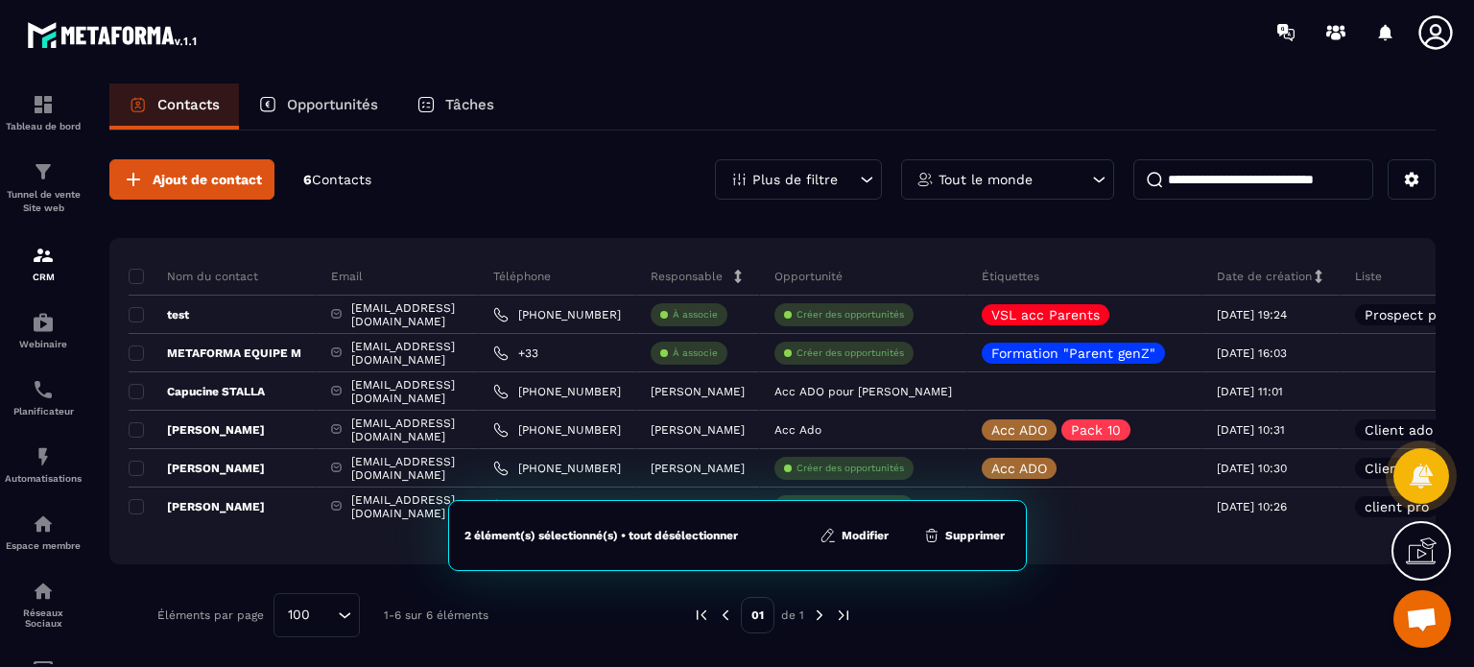
click at [961, 539] on button "Supprimer" at bounding box center [963, 535] width 93 height 19
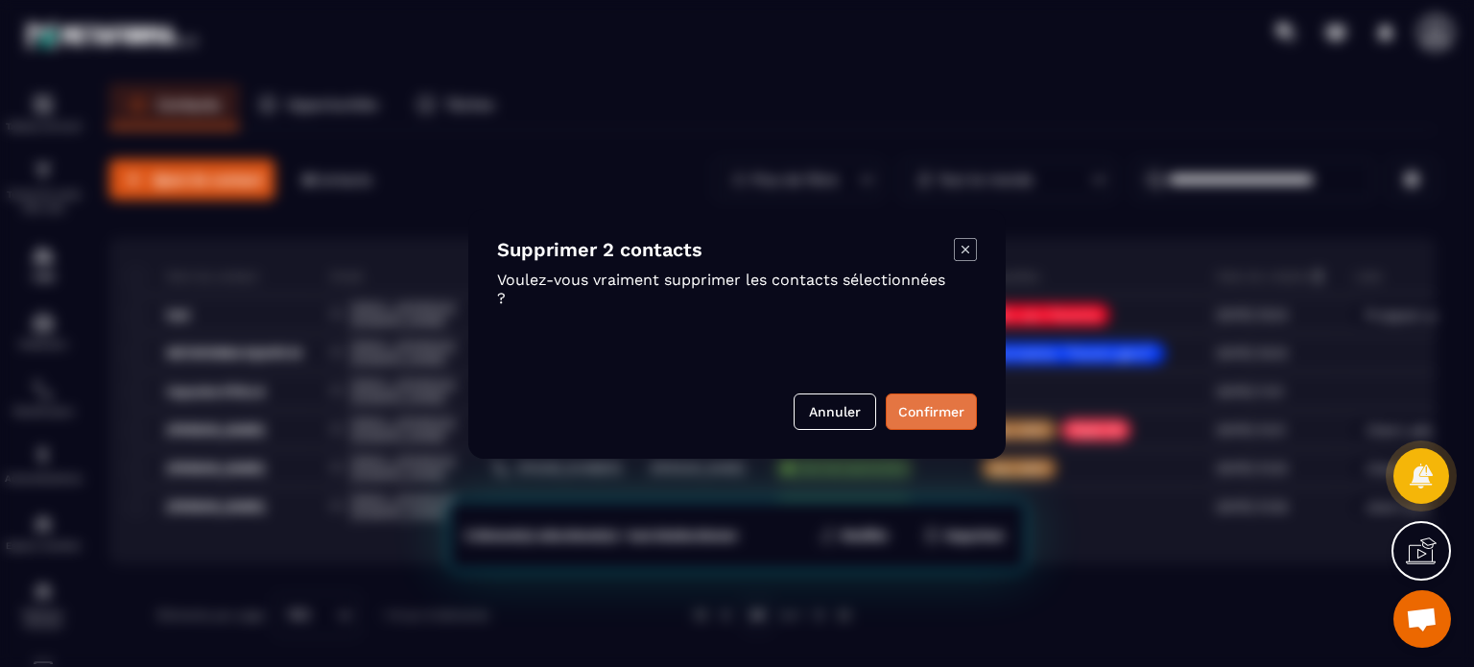
click at [930, 416] on button "Confirmer" at bounding box center [931, 411] width 91 height 36
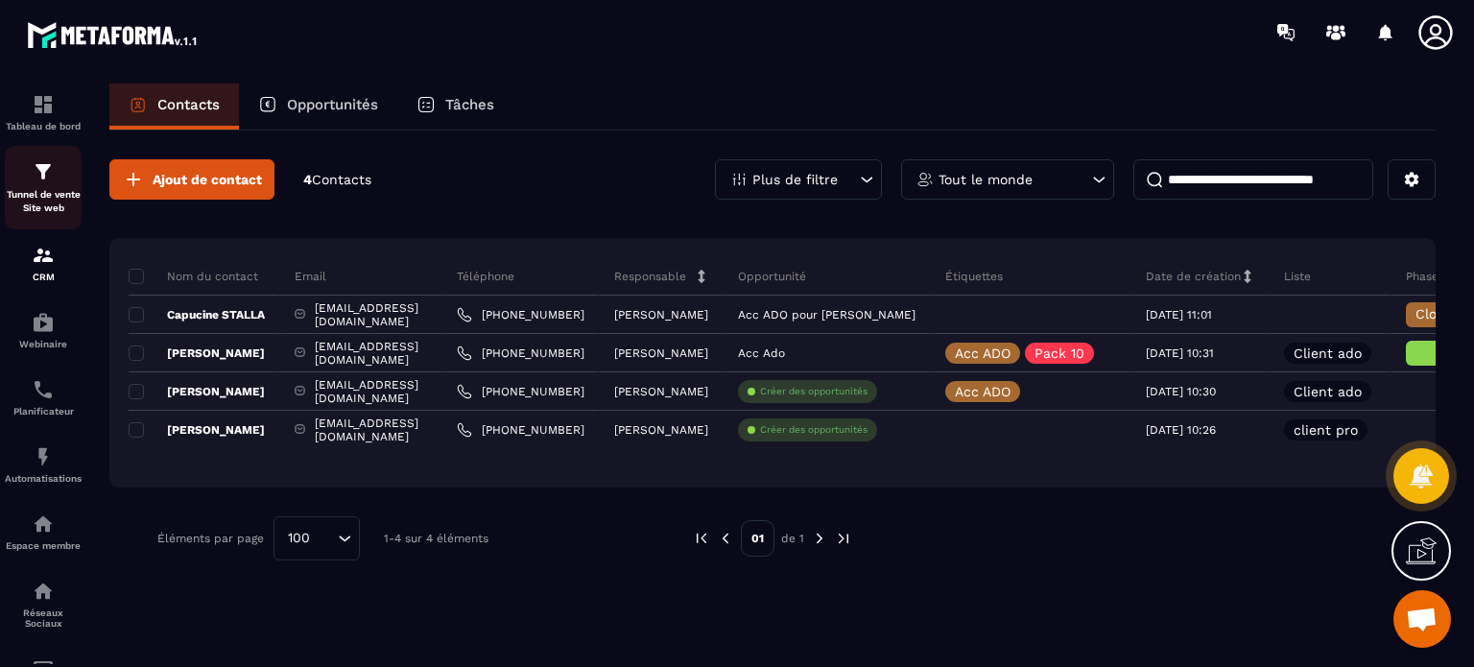
click at [23, 178] on div "Tunnel de vente Site web" at bounding box center [43, 187] width 77 height 55
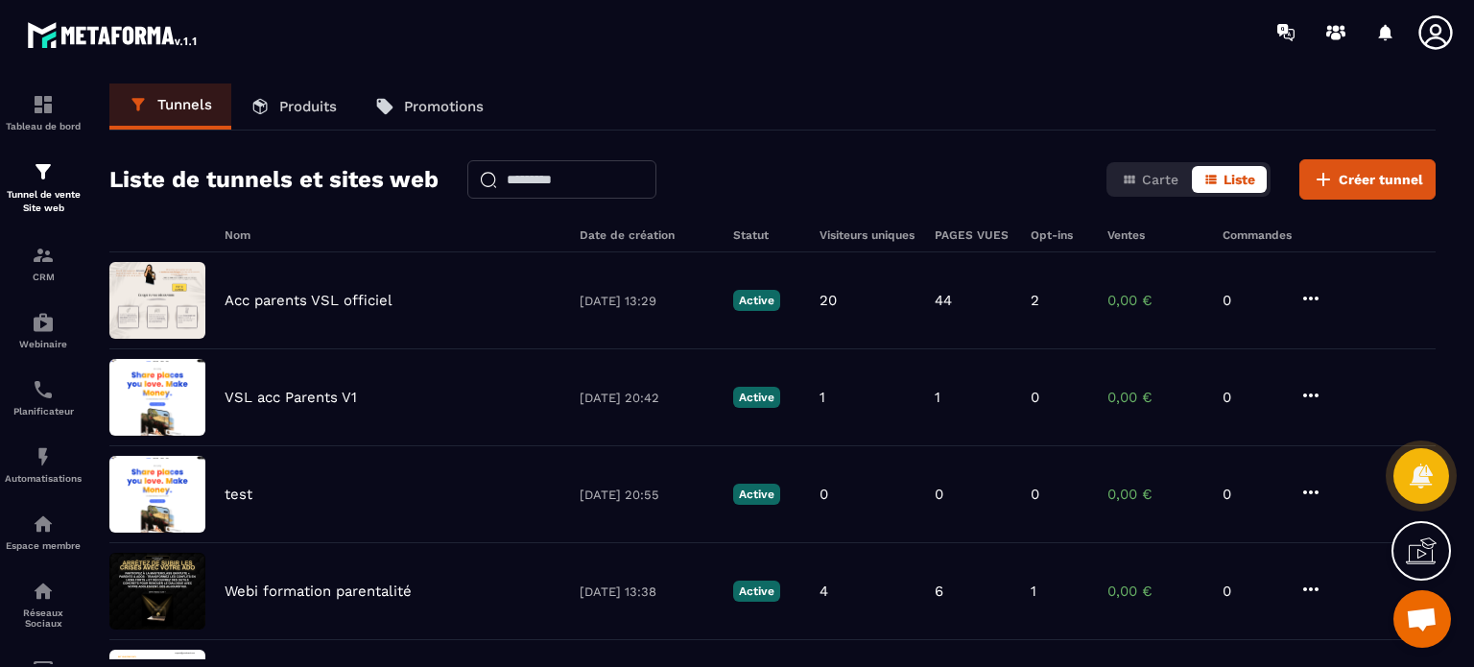
click at [283, 112] on p "Produits" at bounding box center [308, 106] width 58 height 17
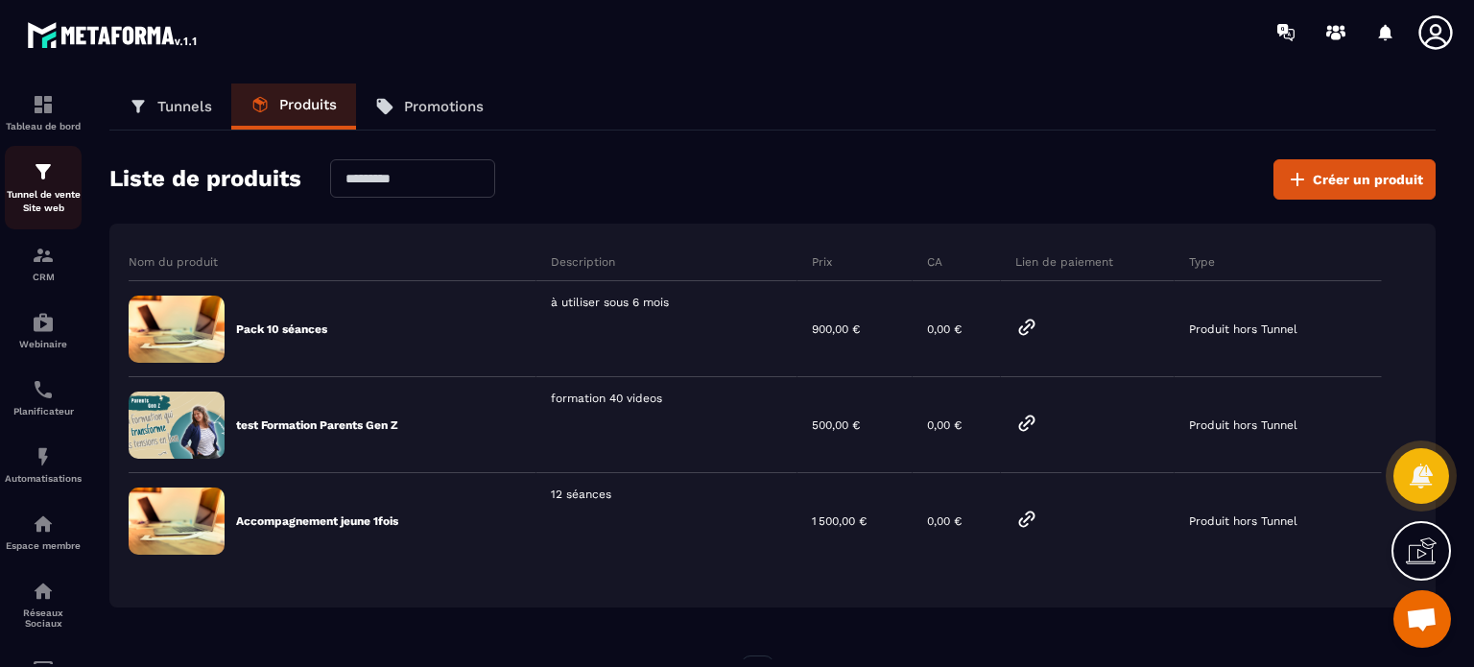
click at [52, 196] on p "Tunnel de vente Site web" at bounding box center [43, 201] width 77 height 27
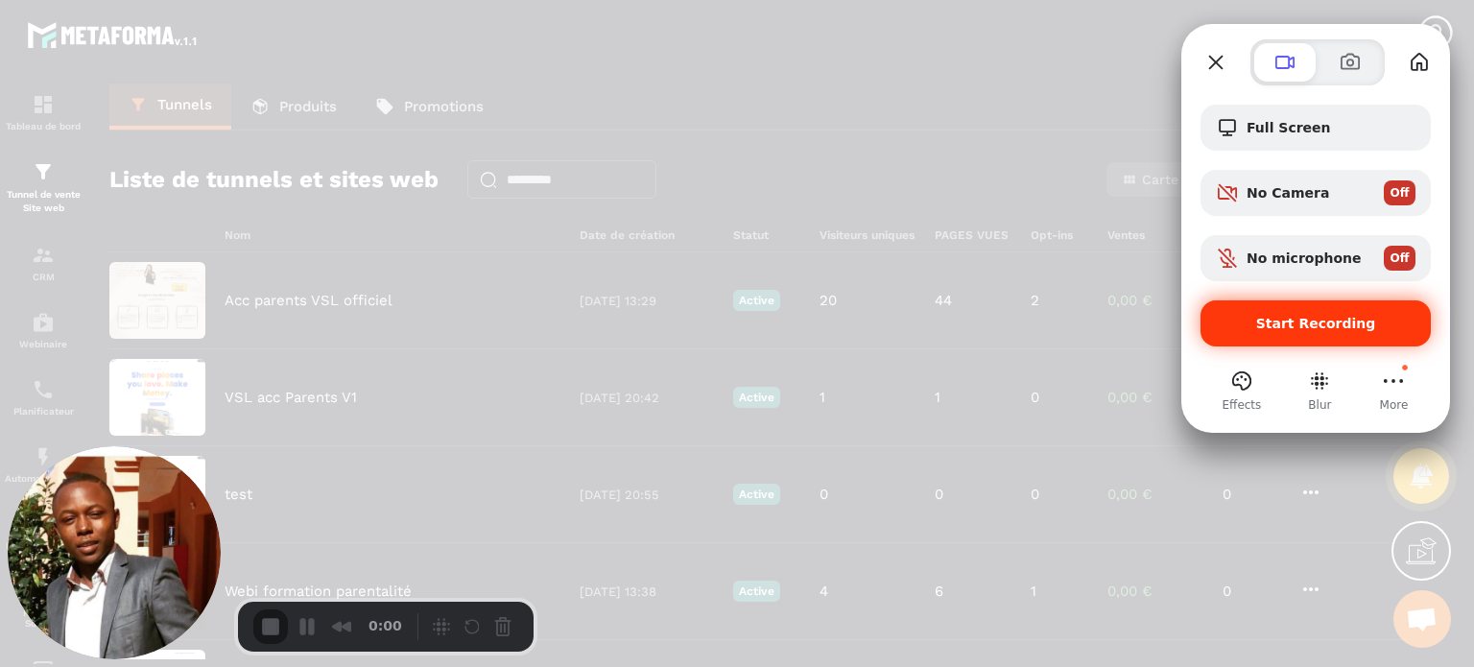
click at [1270, 324] on span "Start Recording" at bounding box center [1316, 323] width 120 height 15
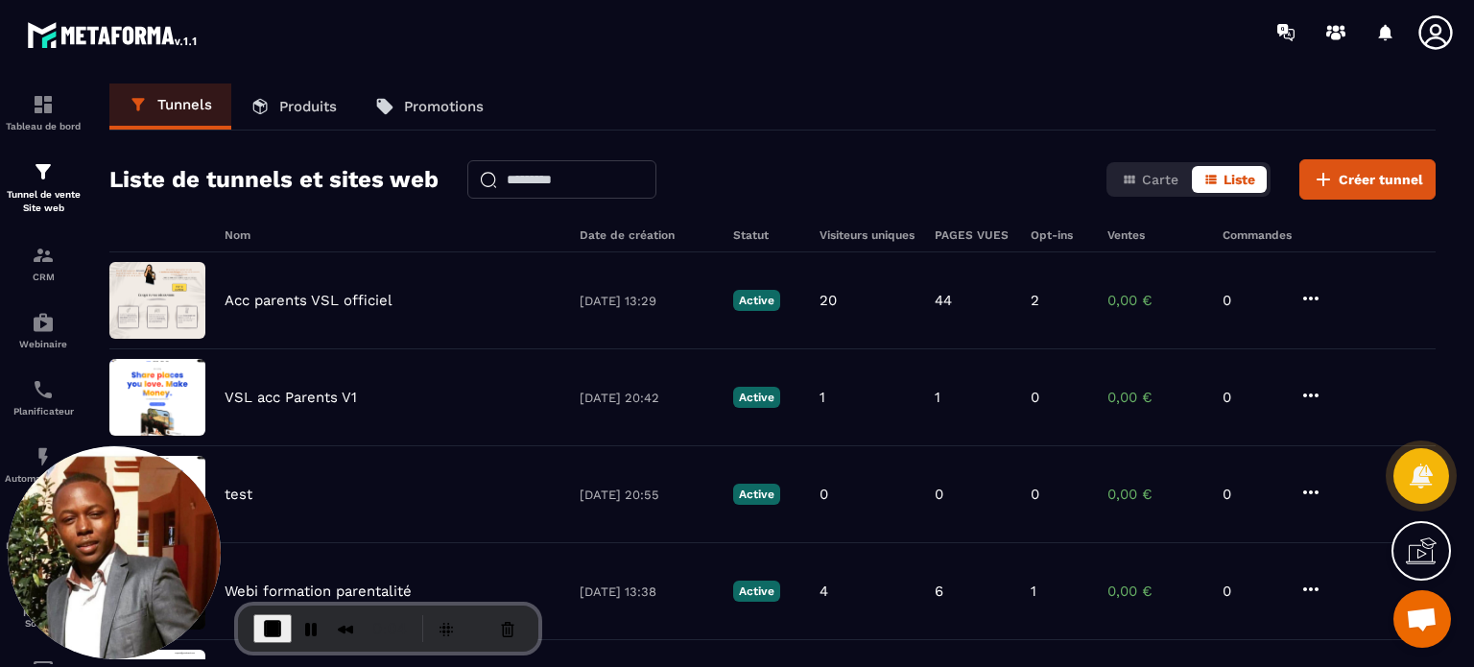
click at [325, 102] on p "Produits" at bounding box center [308, 106] width 58 height 17
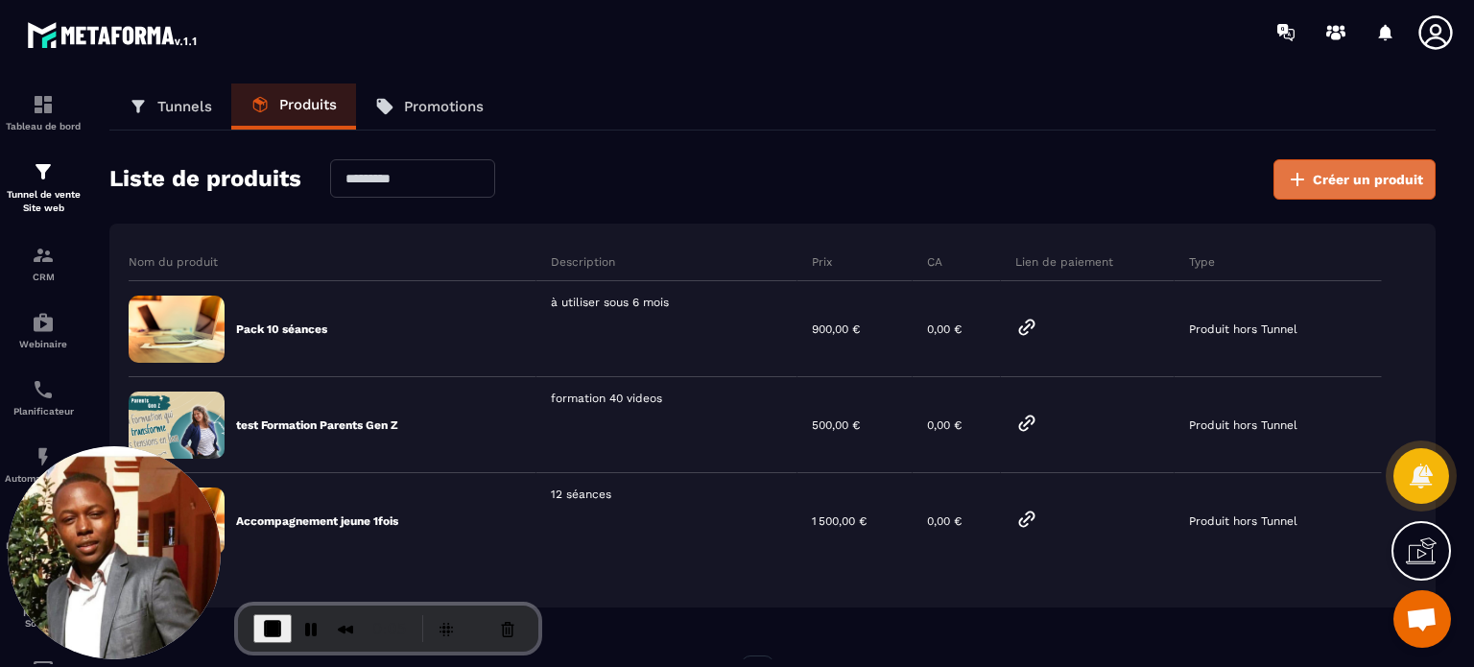
click at [1335, 171] on span "Créer un produit" at bounding box center [1368, 179] width 110 height 19
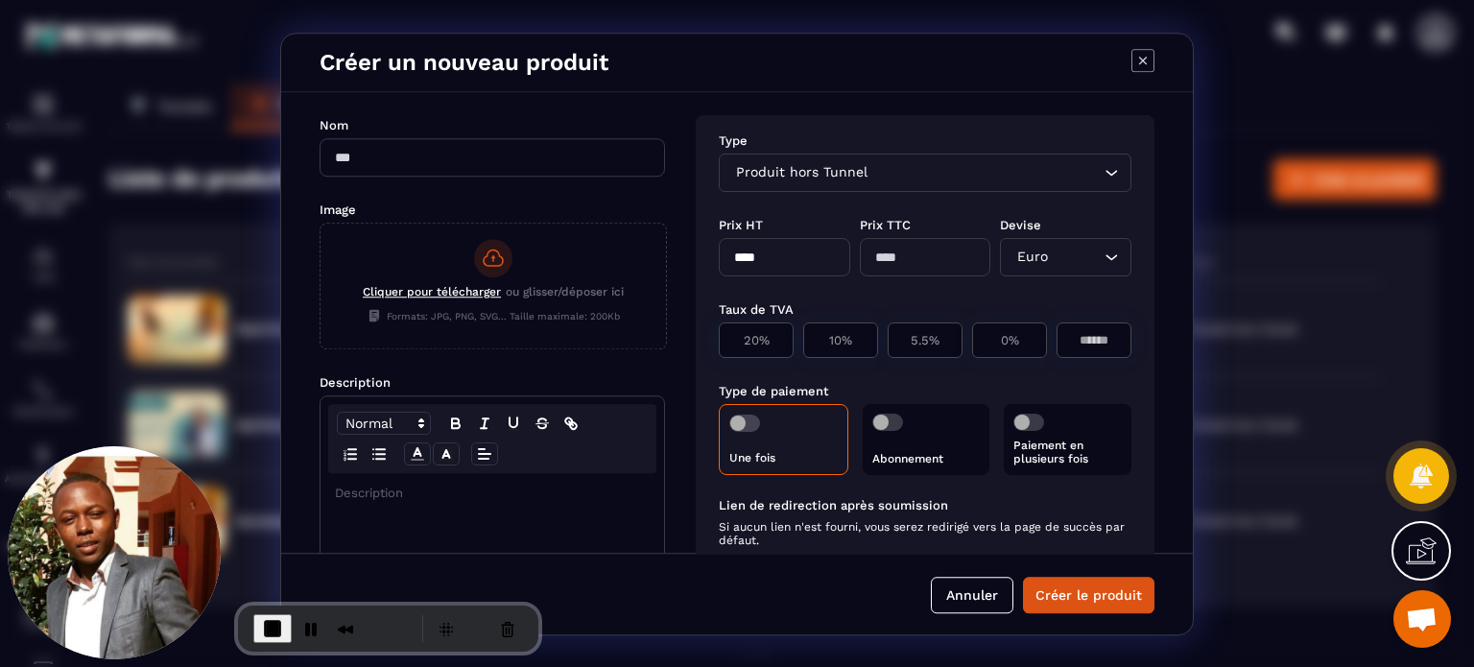
click at [560, 162] on input "Modal window" at bounding box center [492, 157] width 345 height 38
type input "**********"
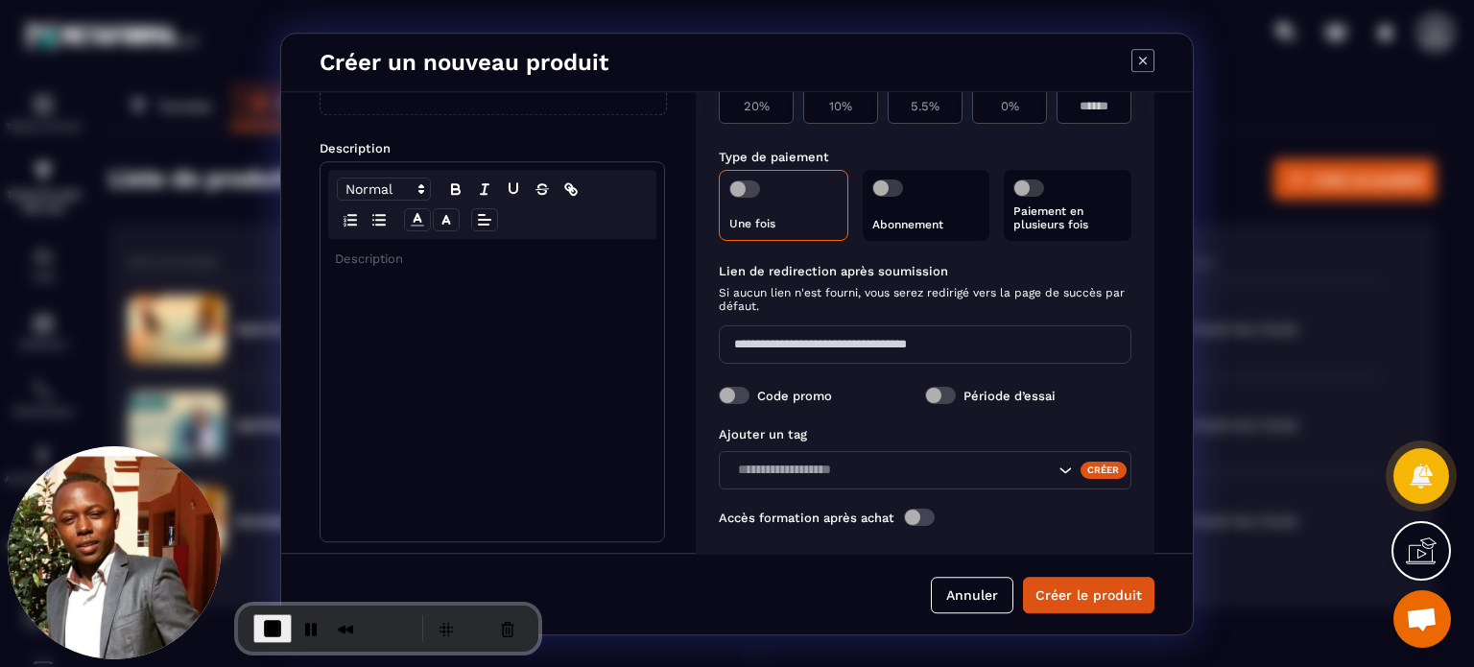
scroll to position [235, 0]
click at [1031, 191] on span "Modal window" at bounding box center [1028, 186] width 31 height 17
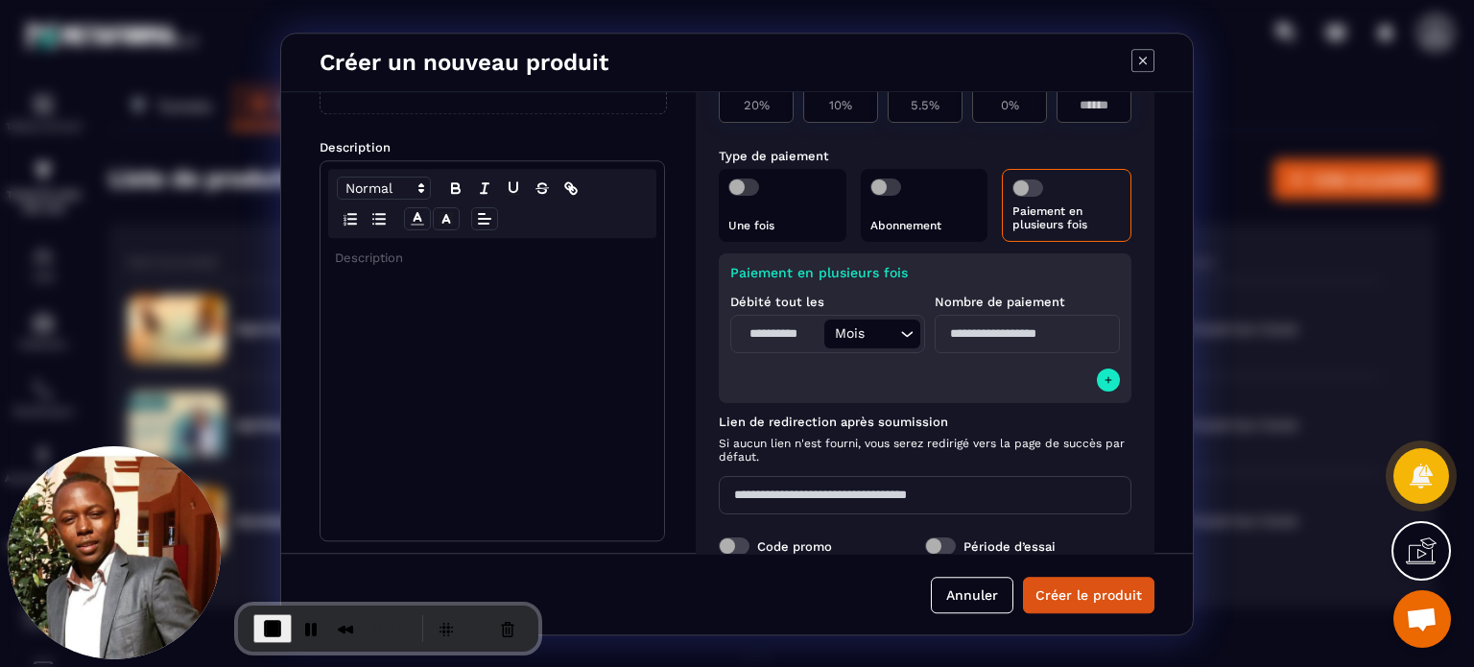
click at [775, 333] on input "Modal window" at bounding box center [779, 334] width 89 height 29
type input "*"
click at [991, 331] on input "Modal window" at bounding box center [1027, 334] width 185 height 38
type input "*"
click at [926, 402] on div "Paiement en plusieurs fois Débité tout les * Mois Loading... Nombre de paiement…" at bounding box center [925, 328] width 413 height 150
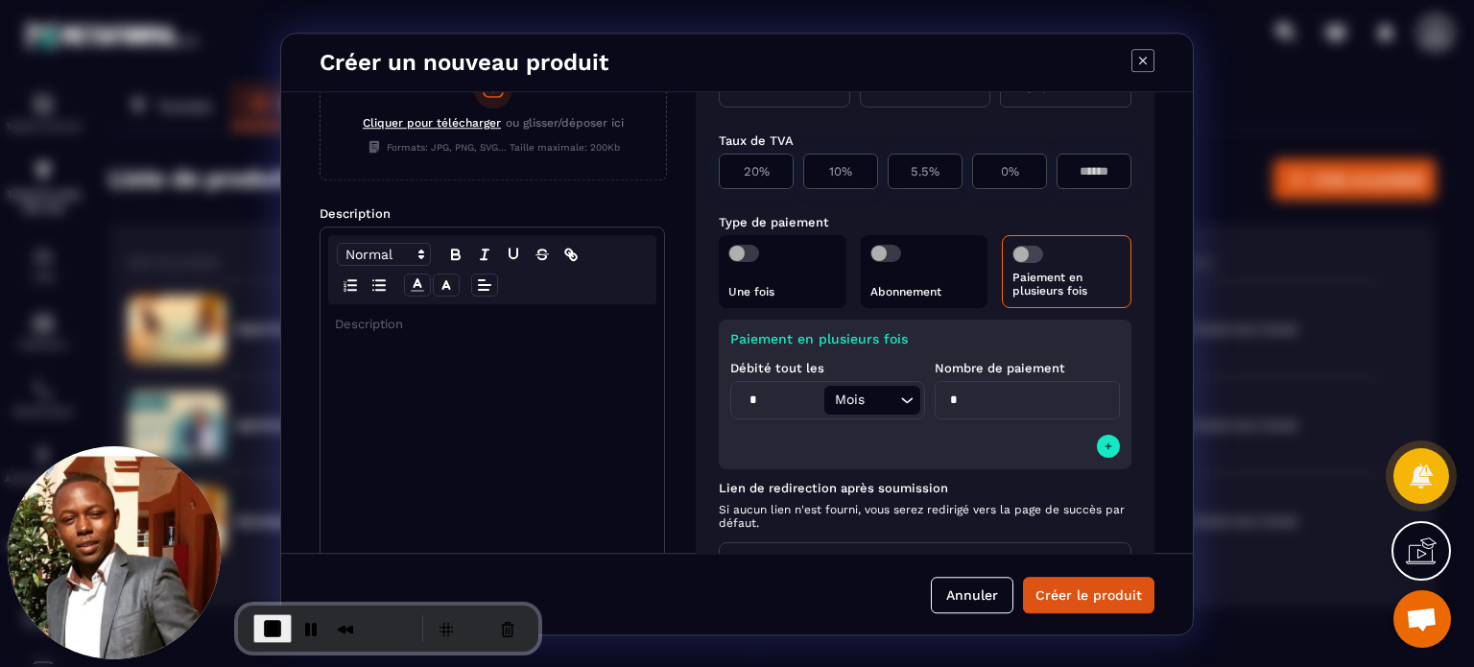
scroll to position [167, 0]
click at [766, 397] on input "*" at bounding box center [779, 402] width 89 height 29
click at [261, 622] on span "End Recording" at bounding box center [272, 628] width 23 height 23
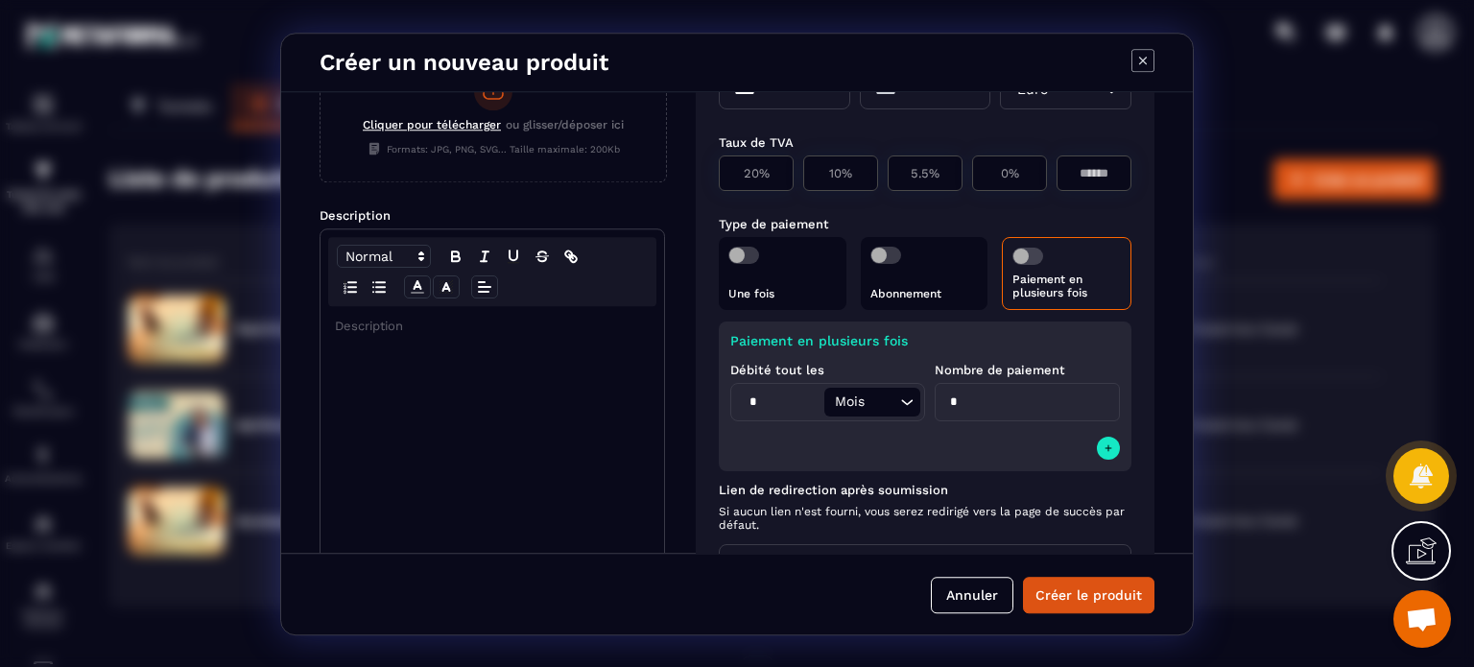
click at [762, 402] on input "*" at bounding box center [779, 402] width 89 height 29
click at [960, 594] on button "Annuler" at bounding box center [972, 595] width 83 height 36
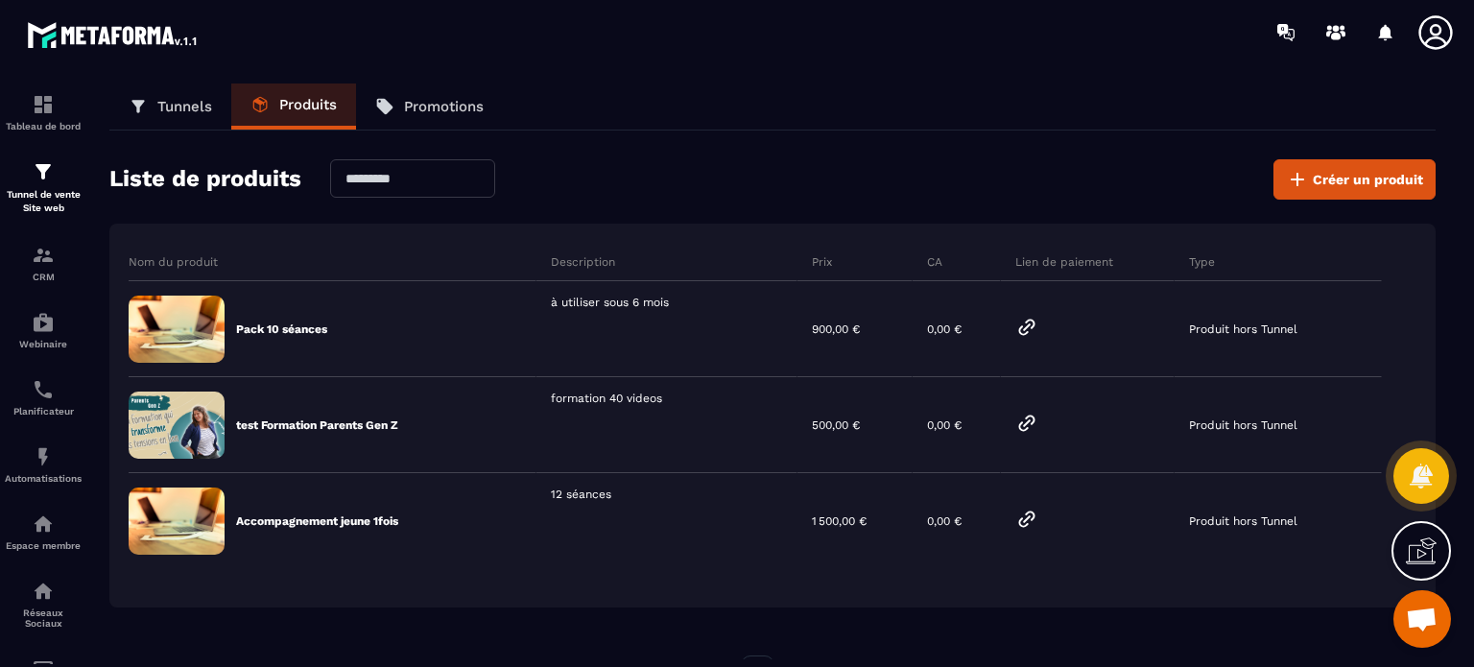
click at [1412, 42] on div at bounding box center [1366, 32] width 198 height 38
click at [1428, 37] on icon at bounding box center [1435, 32] width 38 height 38
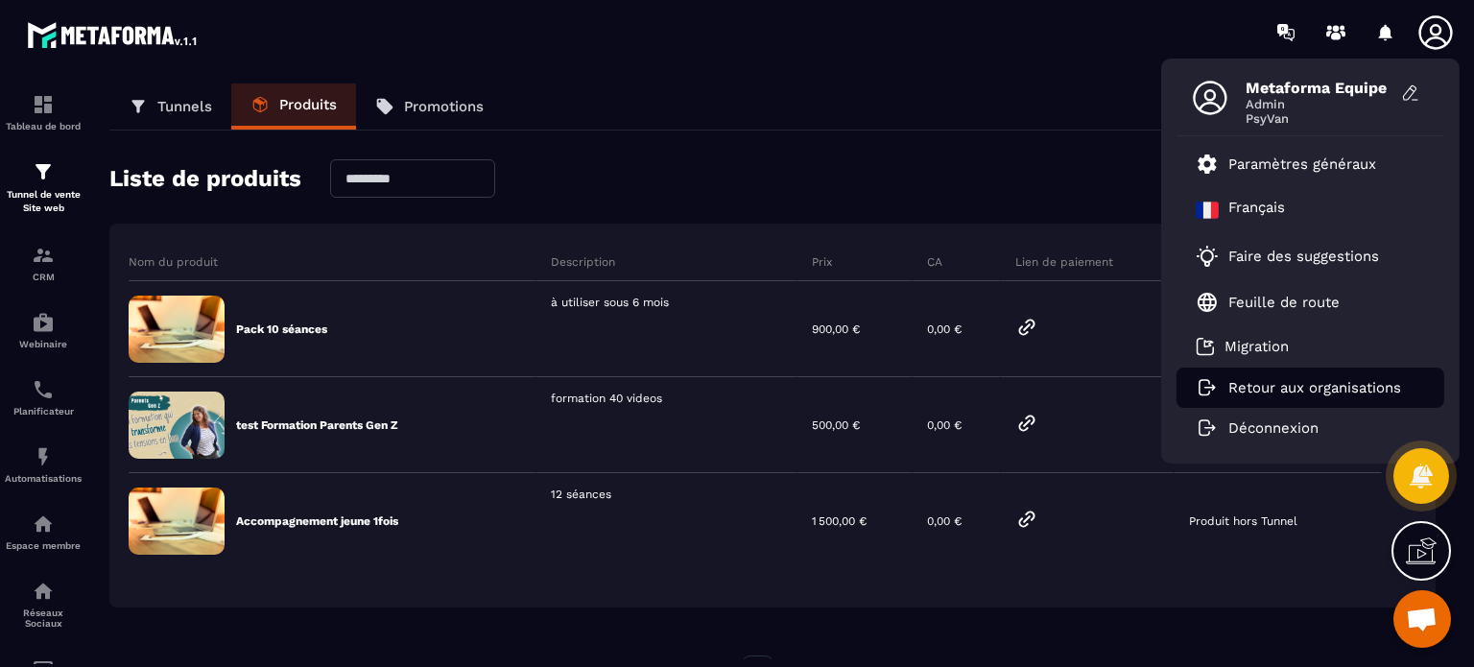
click at [1270, 381] on p "Retour aux organisations" at bounding box center [1314, 387] width 173 height 17
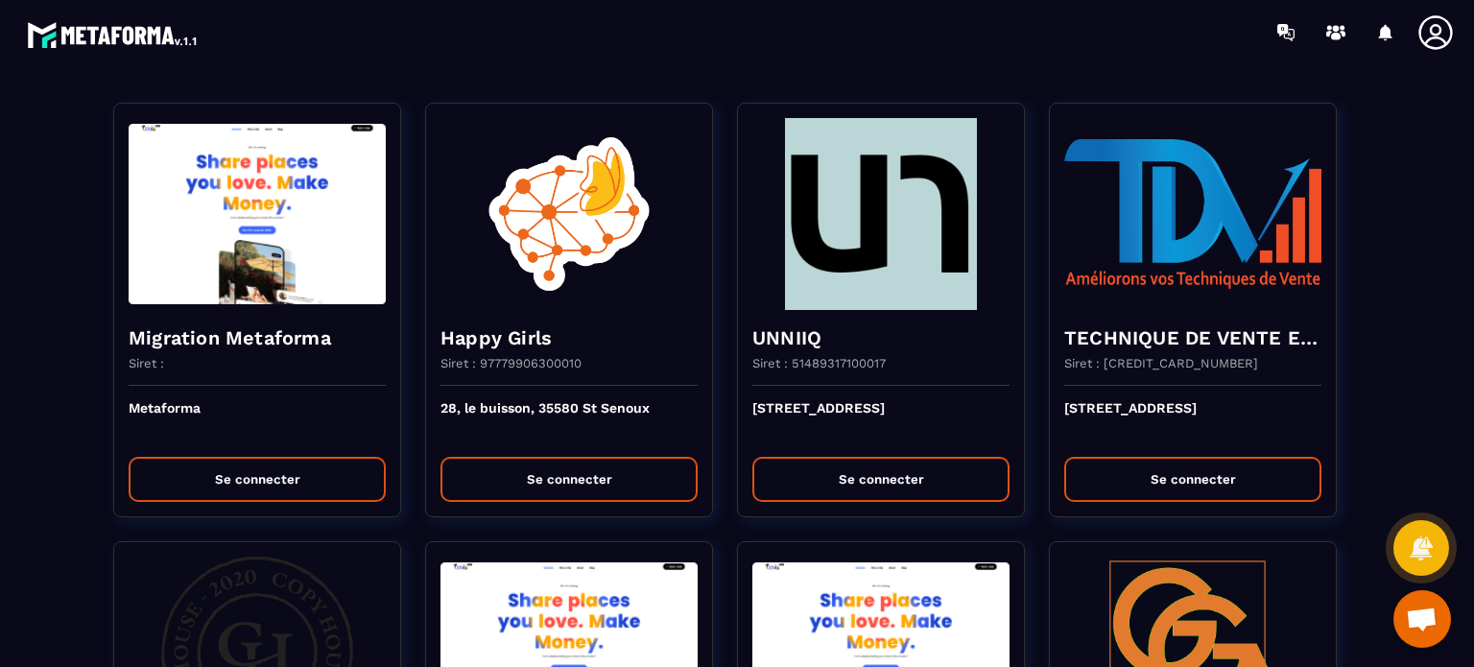
click at [971, 79] on section "Migration Metaforma Siret : Metaforma Se connecter Happy Girls Siret : 97779906…" at bounding box center [737, 365] width 1474 height 603
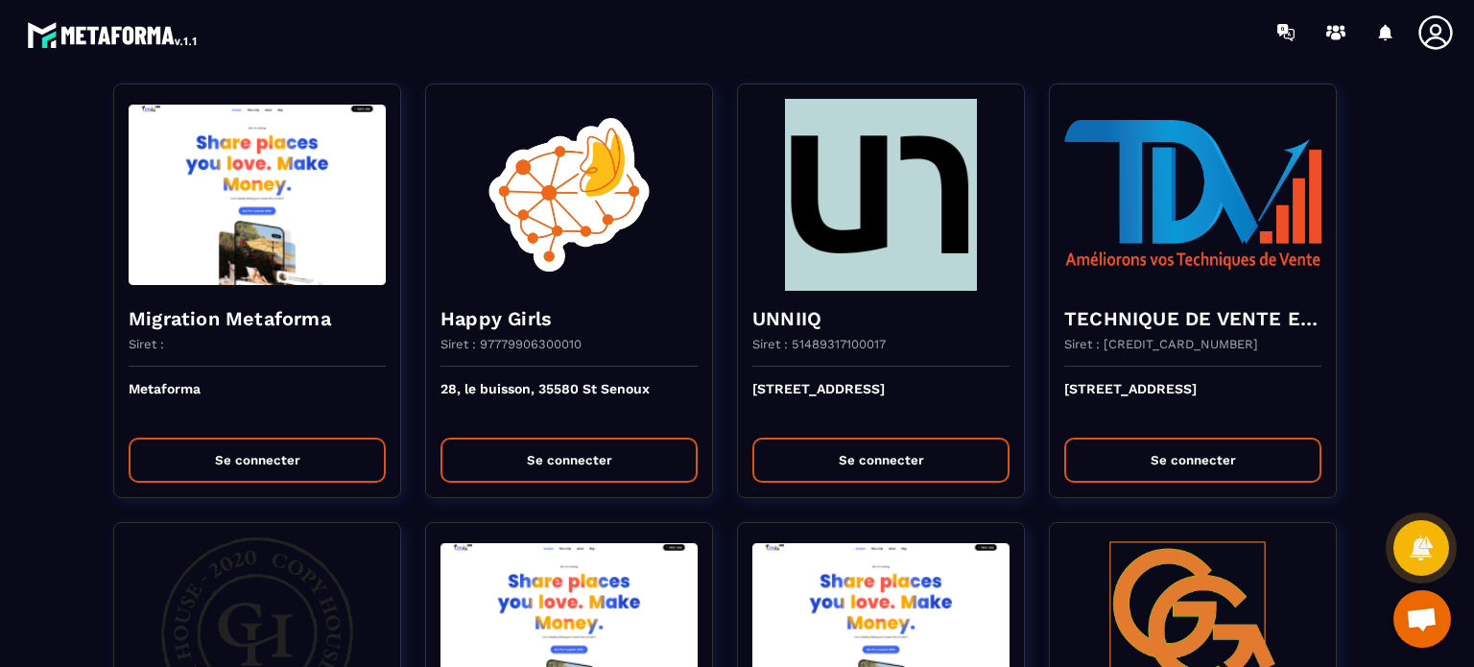
click at [994, 46] on div at bounding box center [849, 32] width 1248 height 64
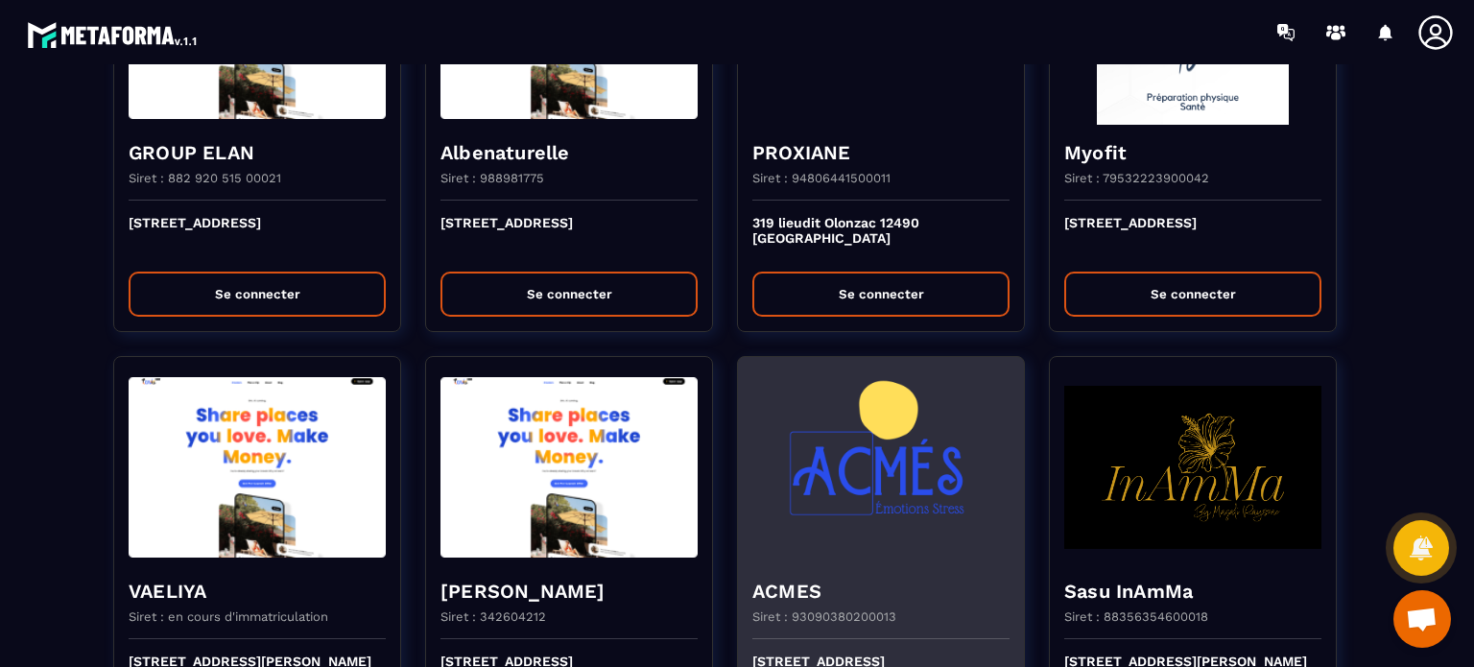
scroll to position [5181, 0]
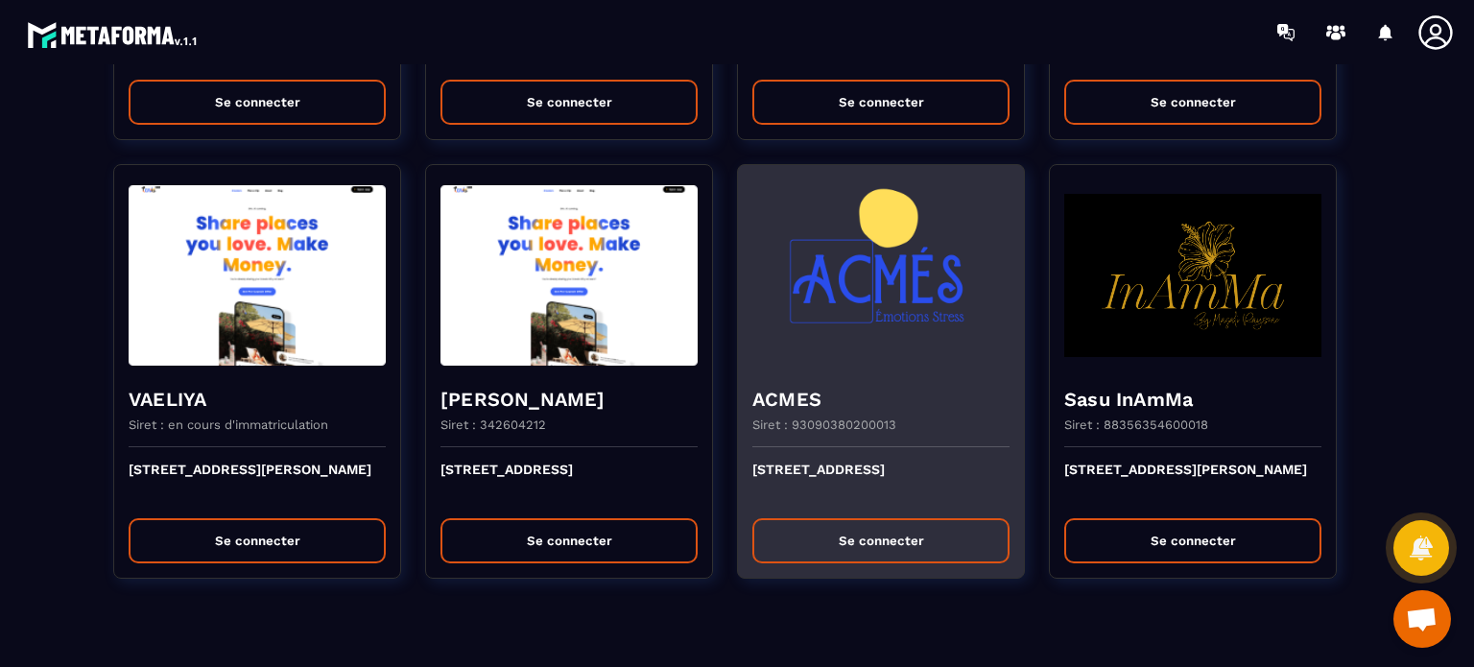
click at [865, 518] on button "Se connecter" at bounding box center [880, 540] width 257 height 45
